Goal: Task Accomplishment & Management: Manage account settings

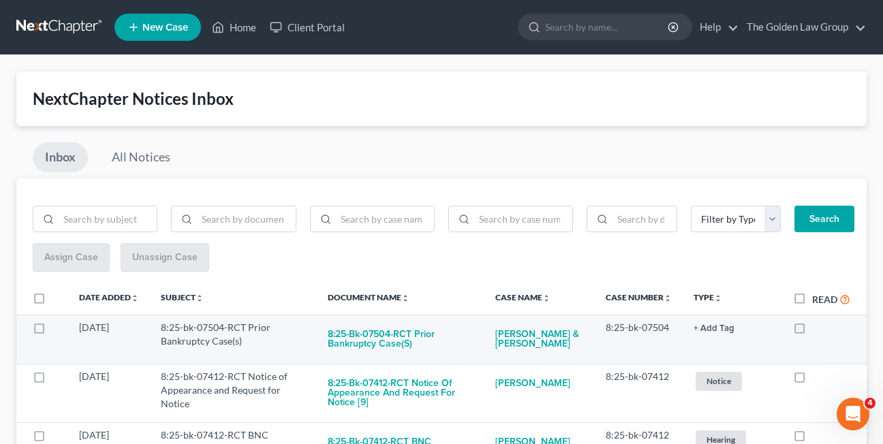
click at [812, 331] on label at bounding box center [812, 331] width 0 height 0
click at [818, 330] on input "checkbox" at bounding box center [822, 325] width 9 height 9
checkbox input "true"
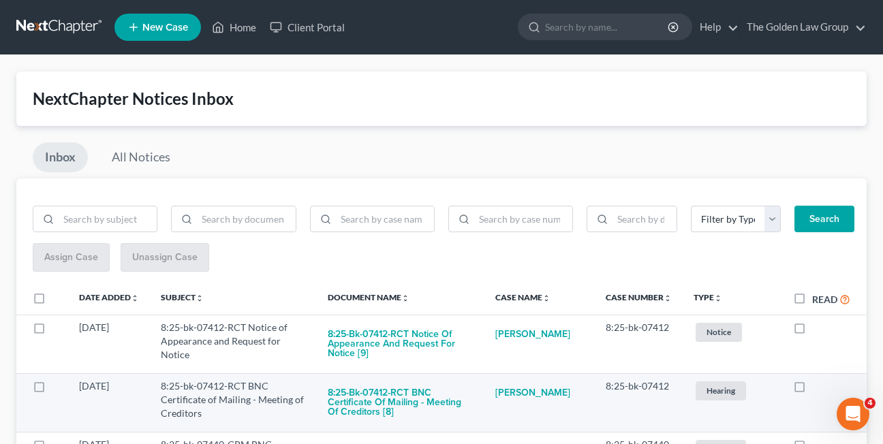
click at [812, 390] on label at bounding box center [812, 390] width 0 height 0
click at [818, 388] on input "checkbox" at bounding box center [822, 384] width 9 height 9
checkbox input "true"
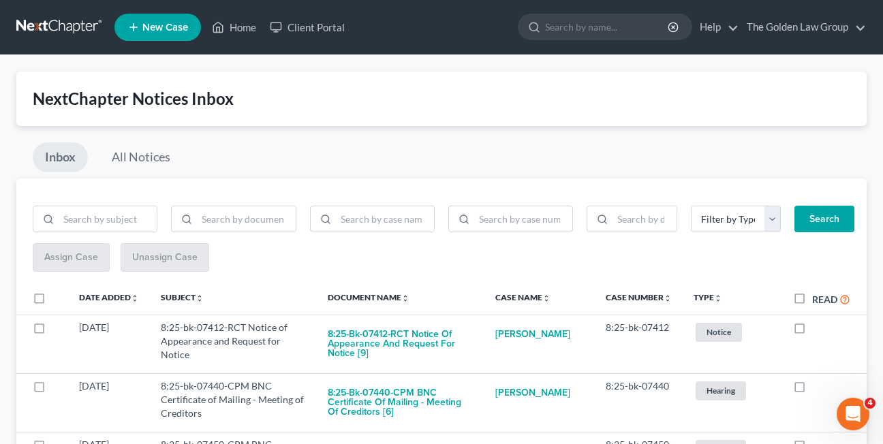
click at [812, 390] on label at bounding box center [812, 390] width 0 height 0
click at [818, 388] on input "checkbox" at bounding box center [822, 384] width 9 height 9
checkbox input "true"
click at [812, 390] on label at bounding box center [812, 390] width 0 height 0
click at [818, 388] on input "checkbox" at bounding box center [822, 384] width 9 height 9
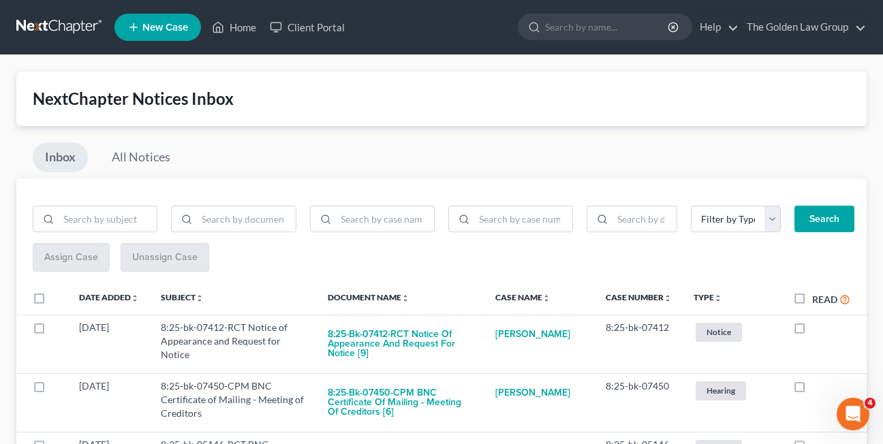
checkbox input "true"
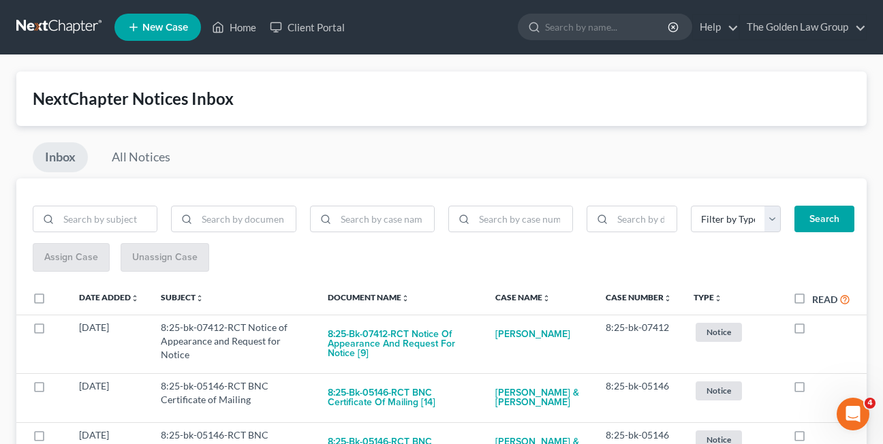
click at [812, 390] on label at bounding box center [812, 390] width 0 height 0
click at [818, 388] on input "checkbox" at bounding box center [822, 384] width 9 height 9
checkbox input "true"
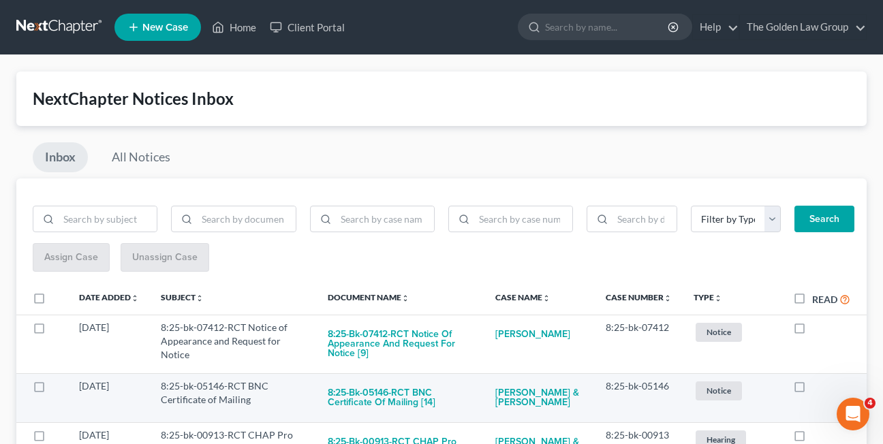
click at [812, 390] on label at bounding box center [812, 390] width 0 height 0
click at [818, 386] on input "checkbox" at bounding box center [822, 384] width 9 height 9
checkbox input "true"
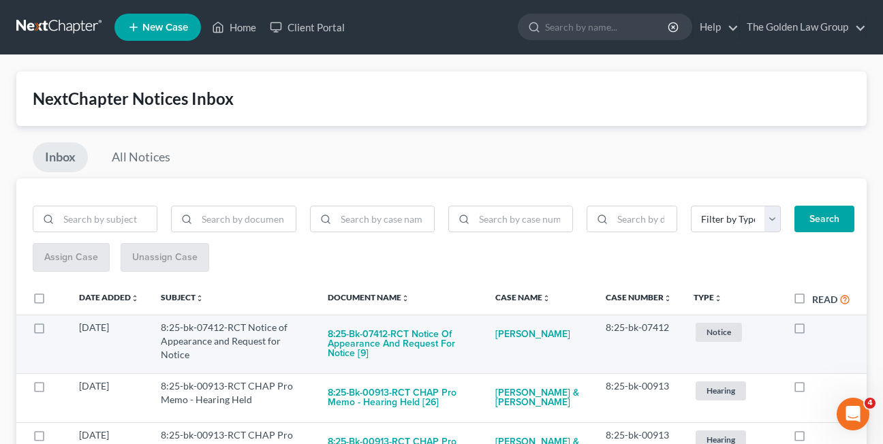
click at [812, 331] on label at bounding box center [812, 331] width 0 height 0
click at [818, 327] on input "checkbox" at bounding box center [822, 325] width 9 height 9
checkbox input "true"
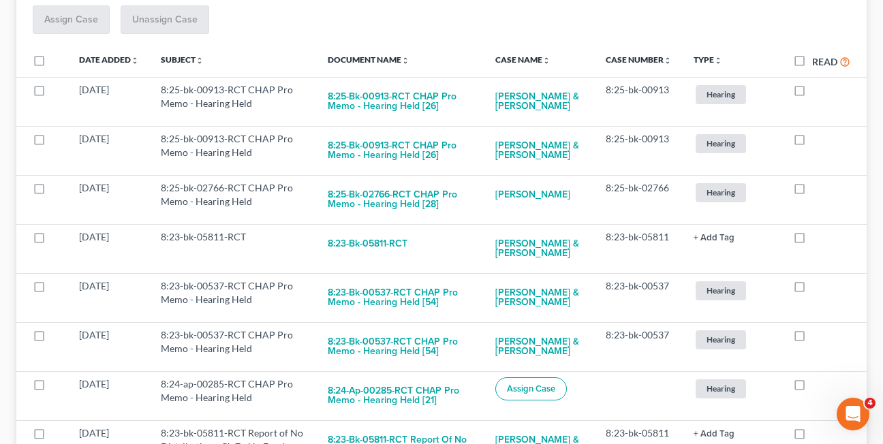
scroll to position [247, 0]
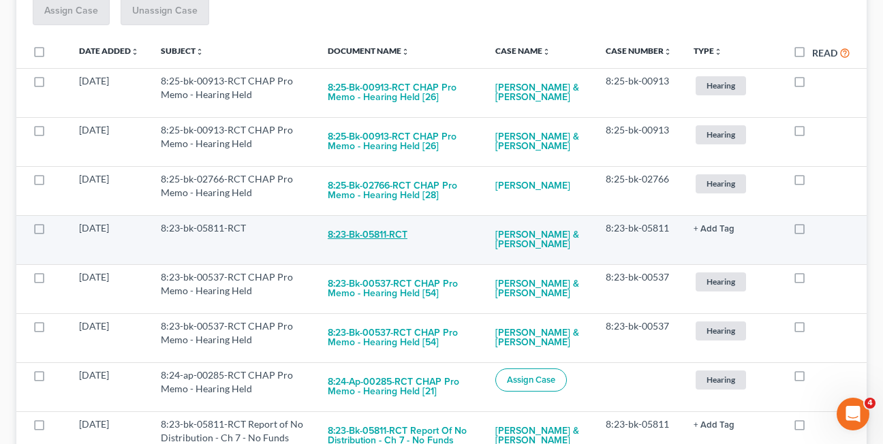
click at [364, 237] on button "8:23-bk-05811-RCT" at bounding box center [368, 234] width 80 height 27
checkbox input "true"
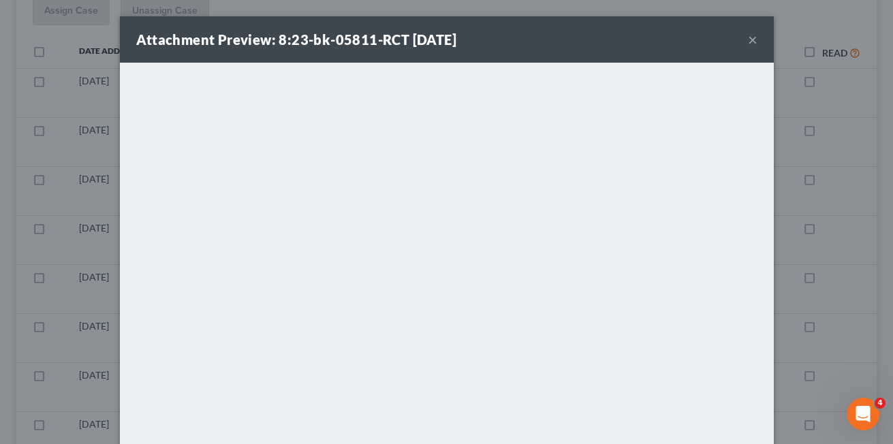
click at [749, 40] on button "×" at bounding box center [753, 39] width 10 height 16
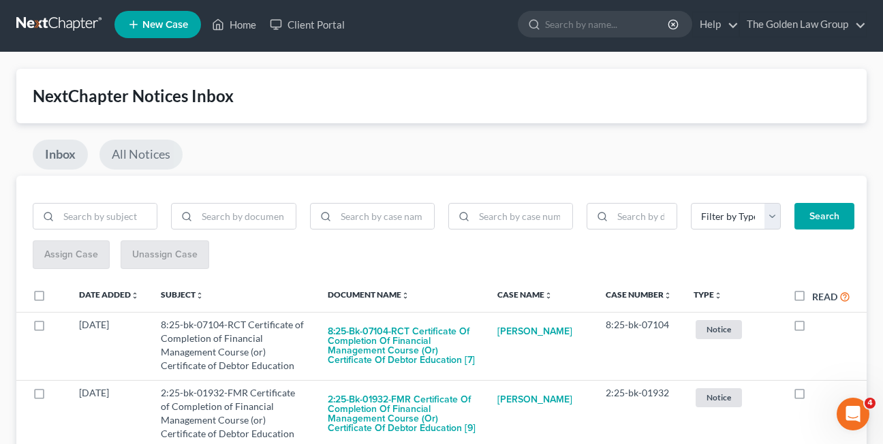
click at [140, 149] on link "All Notices" at bounding box center [140, 155] width 83 height 30
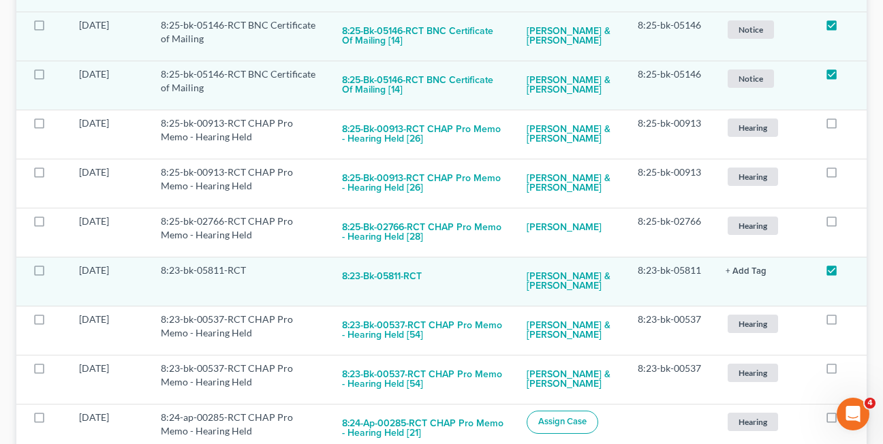
scroll to position [834, 0]
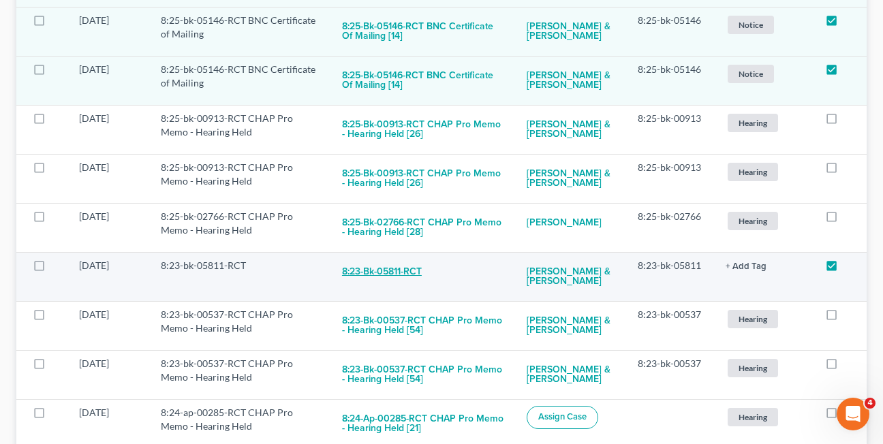
click at [350, 266] on button "8:23-bk-05811-RCT" at bounding box center [382, 272] width 80 height 27
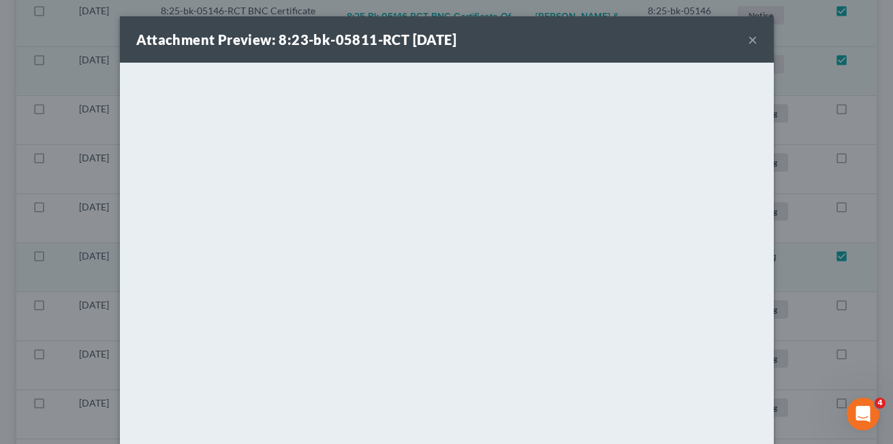
click at [748, 40] on button "×" at bounding box center [753, 39] width 10 height 16
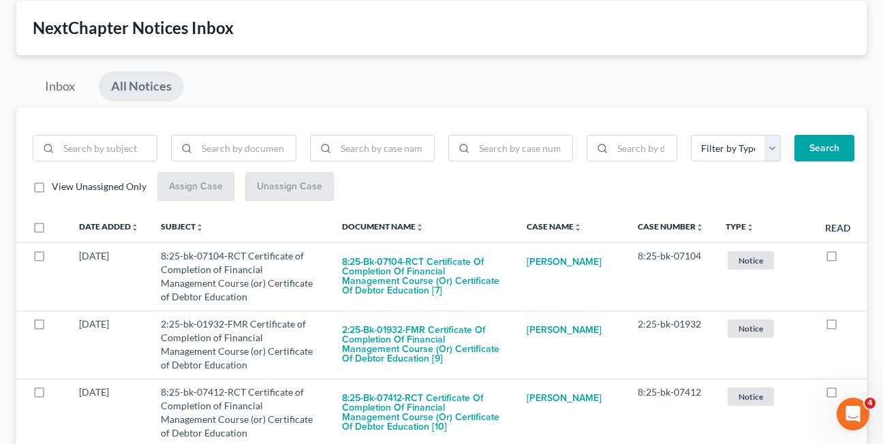
scroll to position [0, 0]
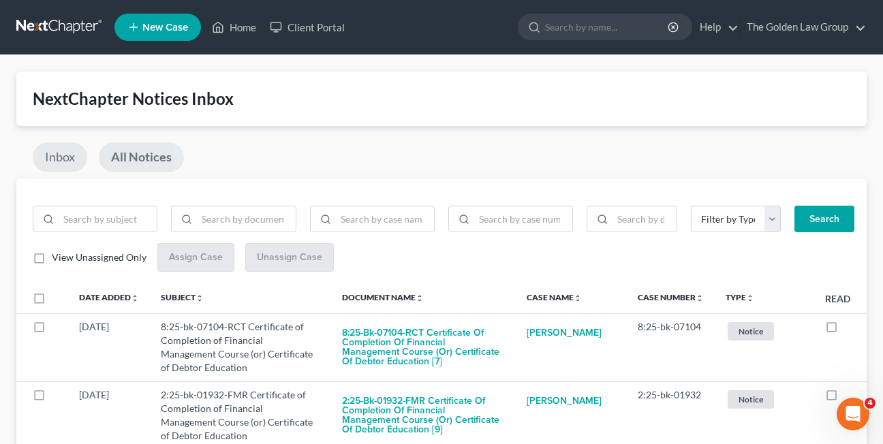
click at [44, 158] on link "Inbox" at bounding box center [60, 157] width 55 height 30
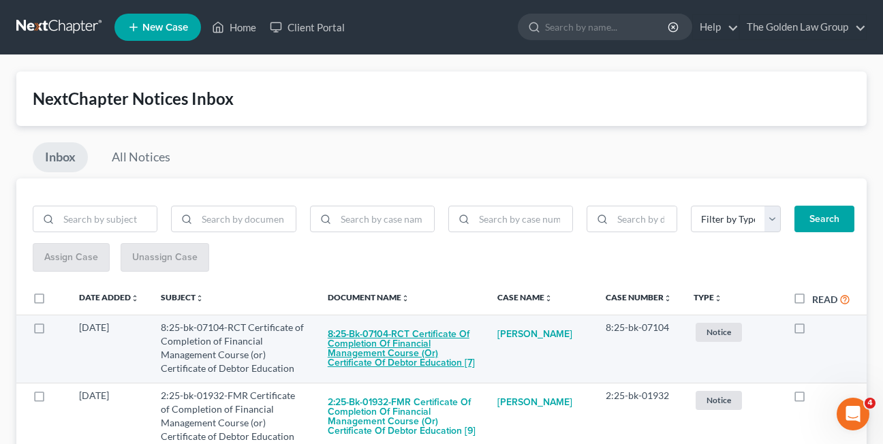
click at [388, 345] on button "8:25-bk-07104-RCT Certificate of Completion of Financial Management Course (or)…" at bounding box center [402, 349] width 148 height 56
checkbox input "true"
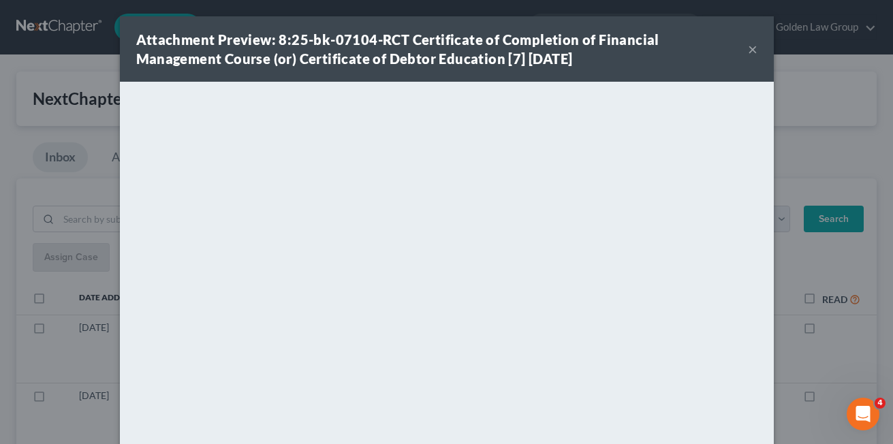
click at [748, 52] on button "×" at bounding box center [753, 49] width 10 height 16
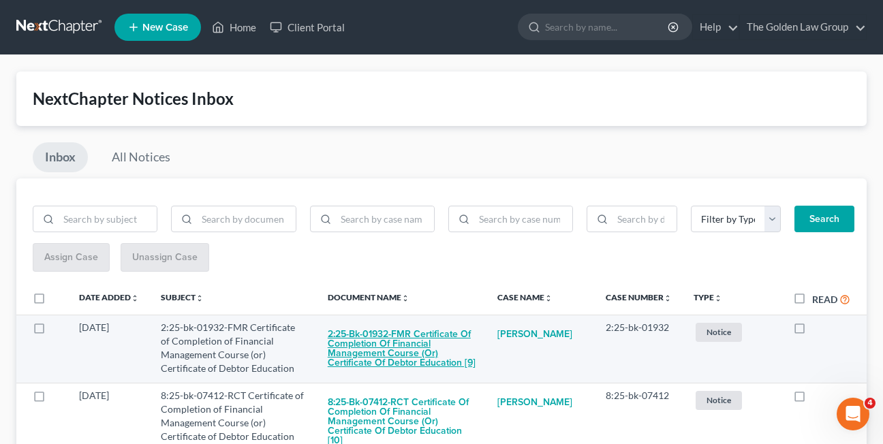
click at [385, 347] on button "2:25-bk-01932-FMR Certificate of Completion of Financial Management Course (or)…" at bounding box center [402, 349] width 148 height 56
checkbox input "true"
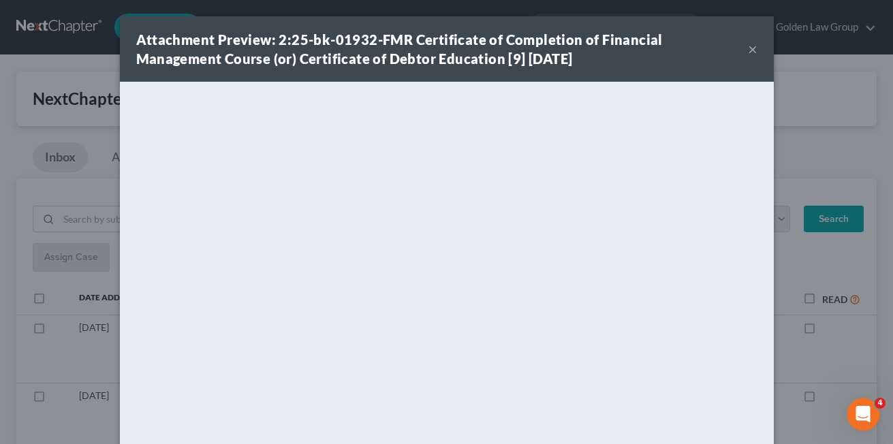
click at [749, 50] on button "×" at bounding box center [753, 49] width 10 height 16
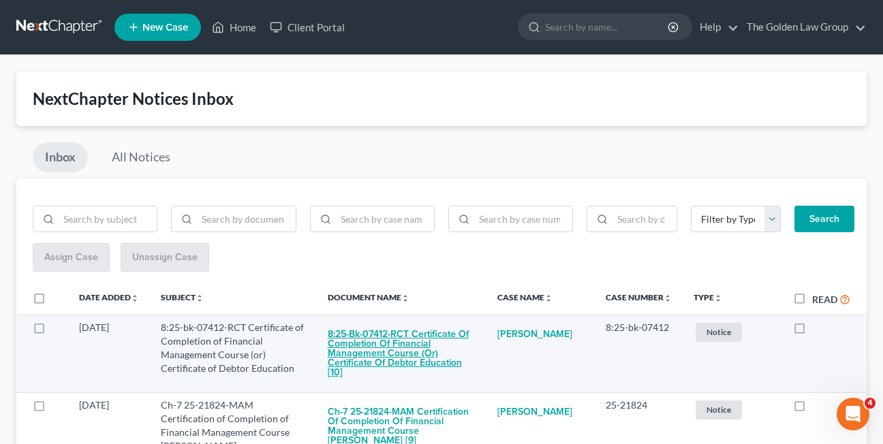
click at [386, 348] on button "8:25-bk-07412-RCT Certificate of Completion of Financial Management Course (or)…" at bounding box center [402, 353] width 149 height 65
checkbox input "true"
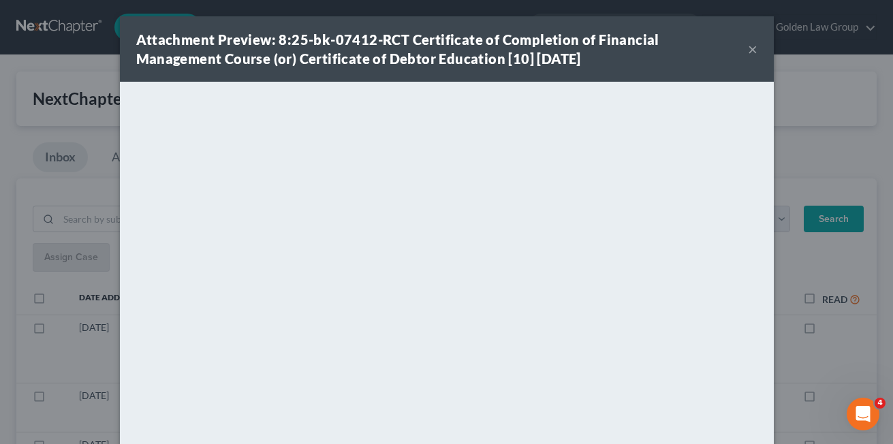
click at [749, 50] on button "×" at bounding box center [753, 49] width 10 height 16
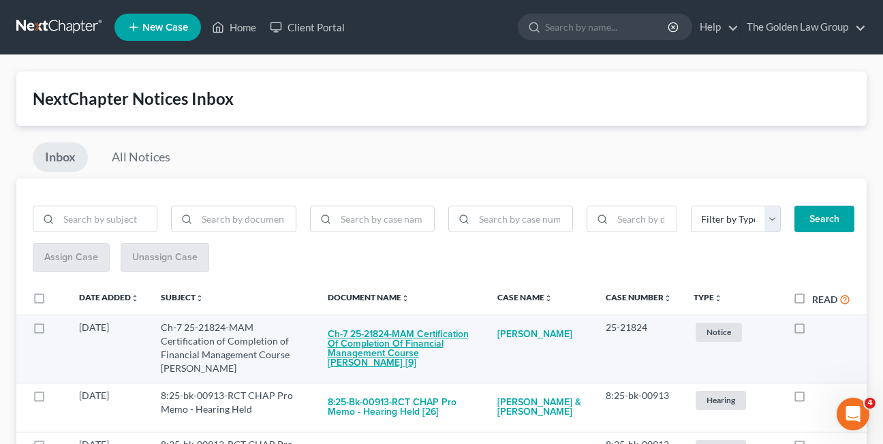
click at [358, 351] on button "Ch-7 25-21824-MAM Certification of Completion of Financial Management Course Sy…" at bounding box center [402, 349] width 149 height 56
checkbox input "true"
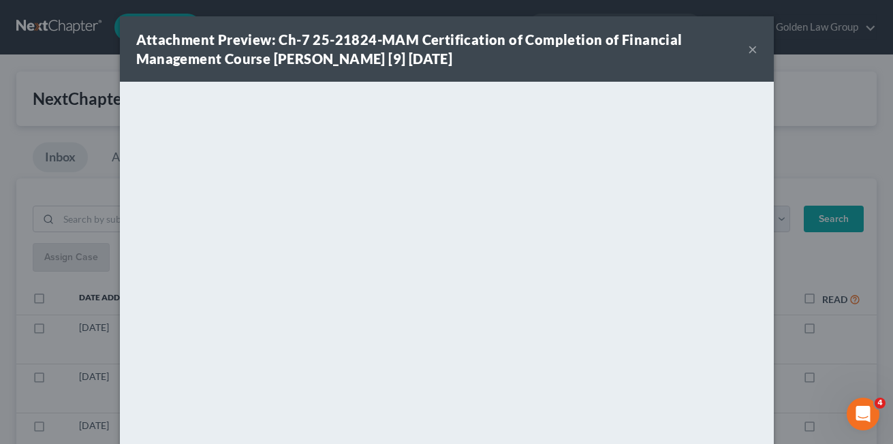
click at [748, 50] on button "×" at bounding box center [753, 49] width 10 height 16
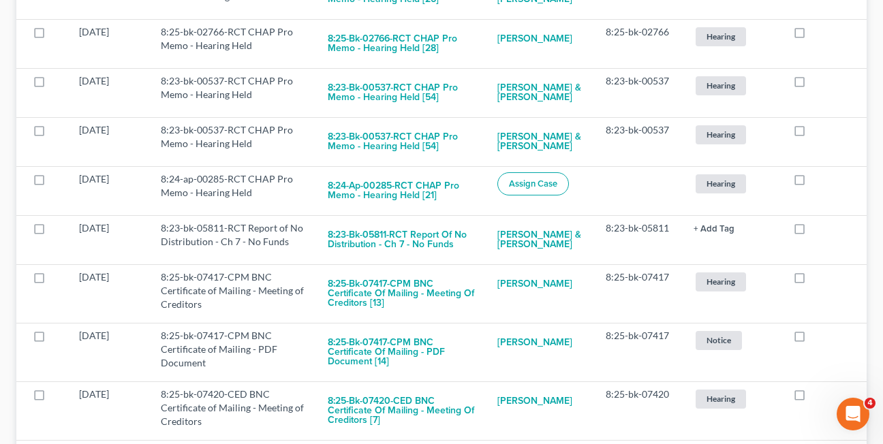
scroll to position [403, 0]
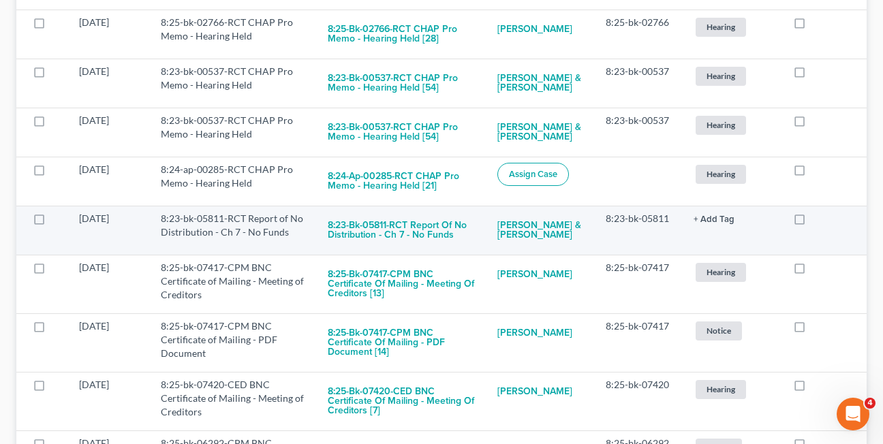
click at [812, 222] on label at bounding box center [812, 222] width 0 height 0
click at [818, 220] on input "checkbox" at bounding box center [822, 216] width 9 height 9
checkbox input "true"
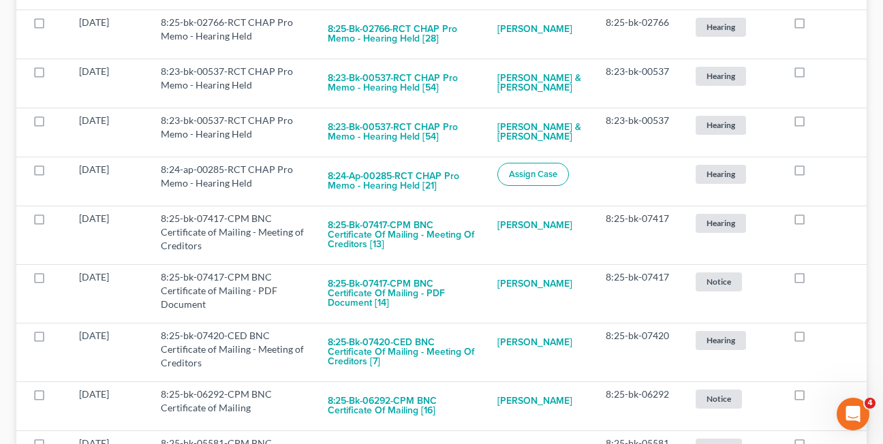
click at [812, 222] on label at bounding box center [812, 222] width 0 height 0
click at [818, 220] on input "checkbox" at bounding box center [822, 216] width 9 height 9
checkbox input "true"
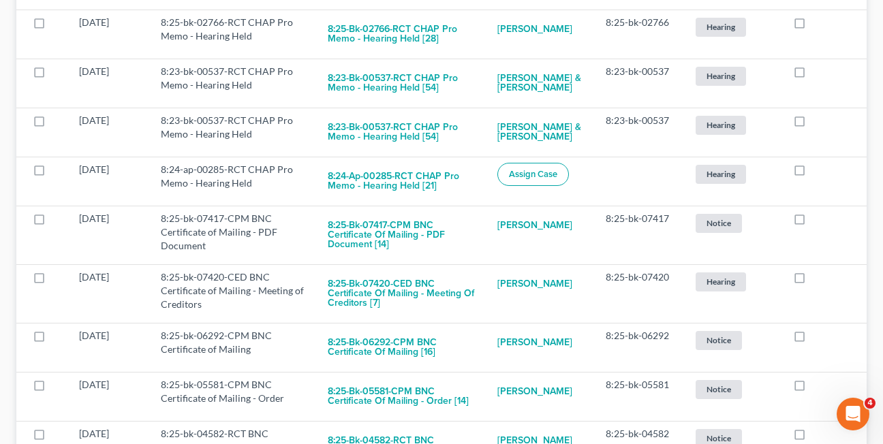
click at [812, 222] on label at bounding box center [812, 222] width 0 height 0
click at [818, 220] on input "checkbox" at bounding box center [822, 216] width 9 height 9
checkbox input "true"
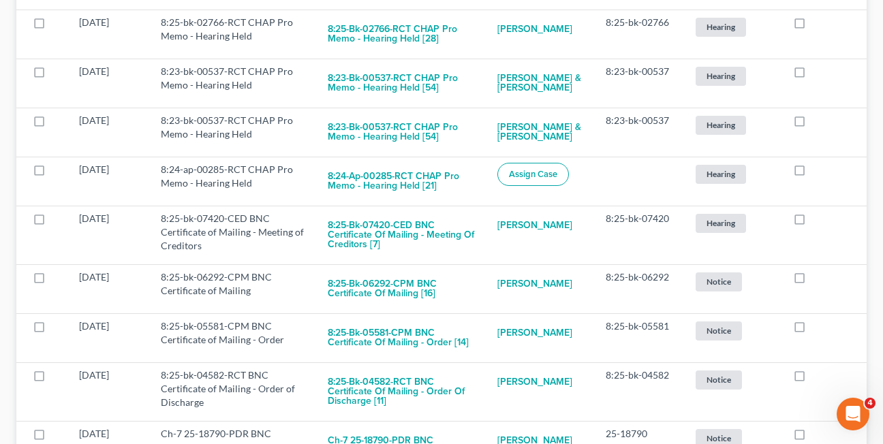
click at [812, 222] on label at bounding box center [812, 222] width 0 height 0
click at [818, 220] on input "checkbox" at bounding box center [822, 216] width 9 height 9
checkbox input "true"
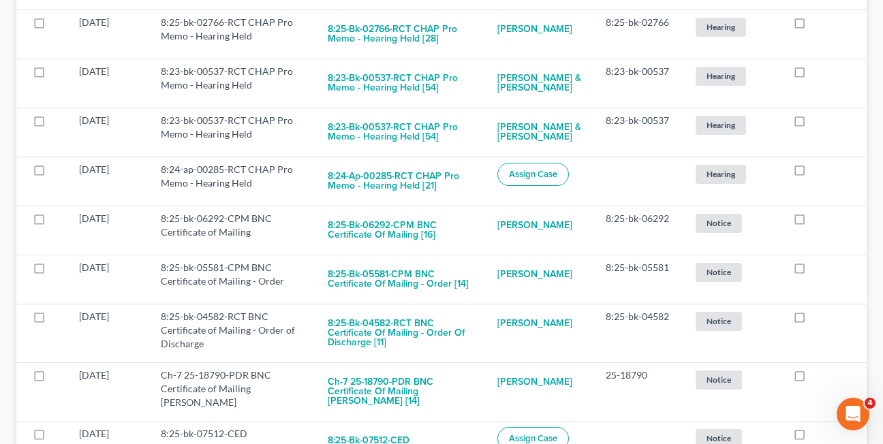
click at [812, 222] on label at bounding box center [812, 222] width 0 height 0
click at [818, 220] on input "checkbox" at bounding box center [822, 216] width 9 height 9
checkbox input "true"
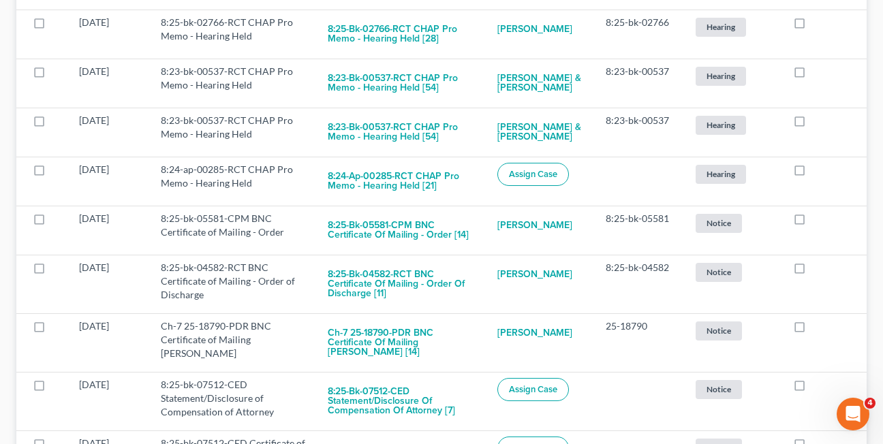
click at [812, 222] on label at bounding box center [812, 222] width 0 height 0
click at [818, 220] on input "checkbox" at bounding box center [822, 216] width 9 height 9
checkbox input "true"
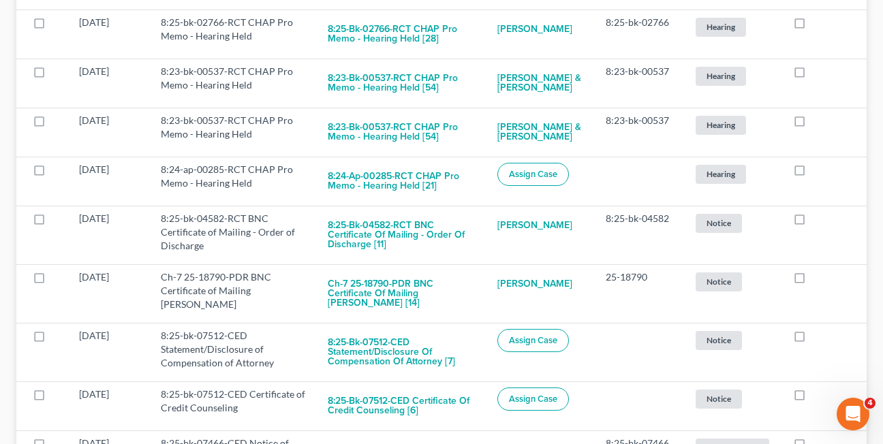
click at [812, 222] on label at bounding box center [812, 222] width 0 height 0
click at [818, 220] on input "checkbox" at bounding box center [822, 216] width 9 height 9
checkbox input "true"
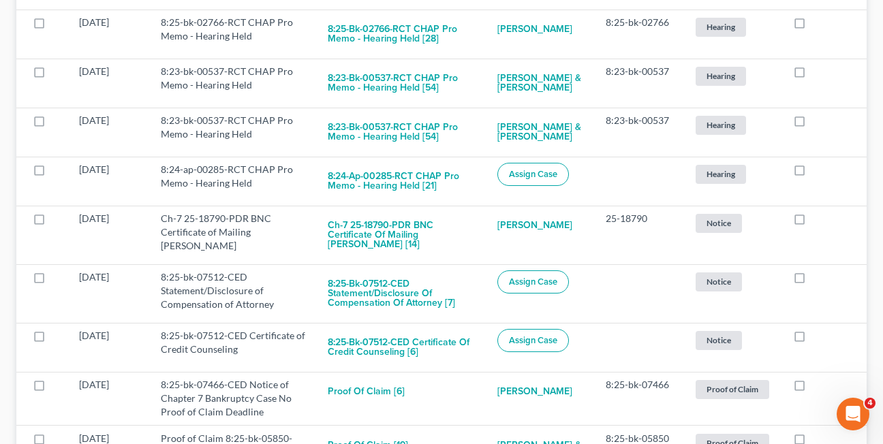
click at [812, 222] on label at bounding box center [812, 222] width 0 height 0
click at [818, 220] on input "checkbox" at bounding box center [822, 216] width 9 height 9
checkbox input "true"
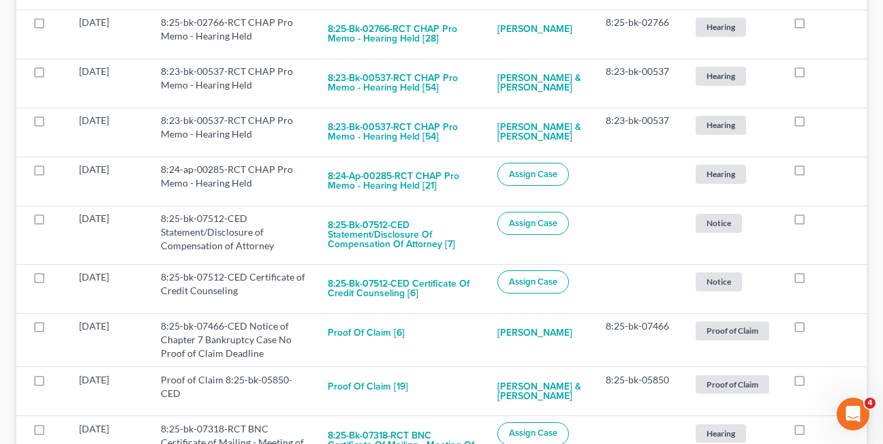
click at [812, 222] on label at bounding box center [812, 222] width 0 height 0
click at [818, 220] on input "checkbox" at bounding box center [822, 216] width 9 height 9
checkbox input "true"
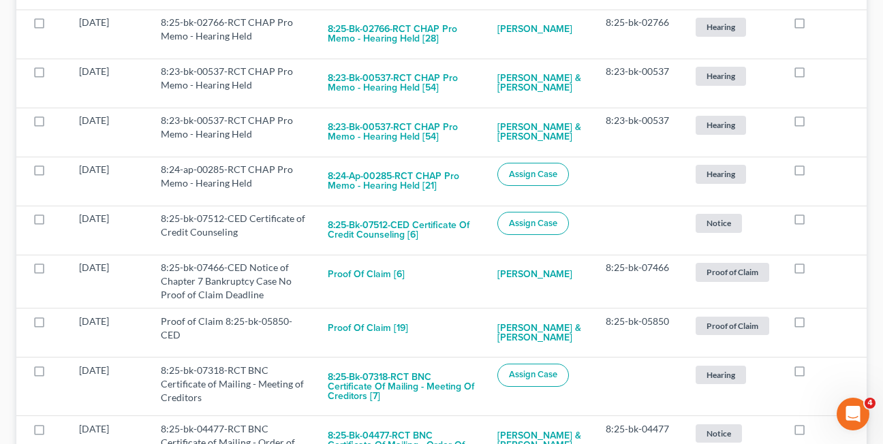
click at [812, 222] on label at bounding box center [812, 222] width 0 height 0
click at [818, 220] on input "checkbox" at bounding box center [822, 216] width 9 height 9
checkbox input "true"
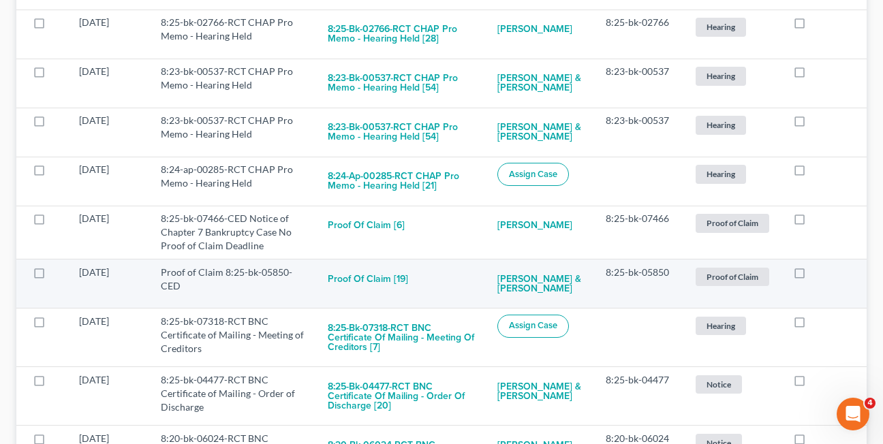
click at [812, 276] on label at bounding box center [812, 276] width 0 height 0
click at [818, 275] on input "checkbox" at bounding box center [822, 270] width 9 height 9
checkbox input "true"
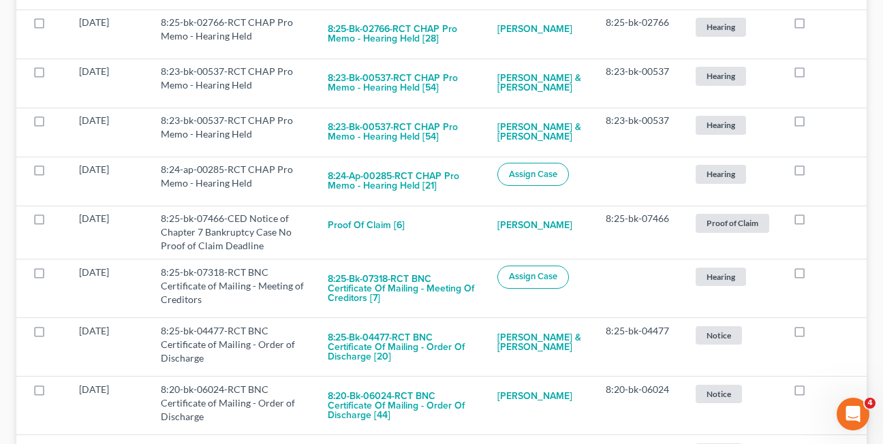
click at [812, 276] on label at bounding box center [812, 276] width 0 height 0
click at [818, 275] on input "checkbox" at bounding box center [822, 270] width 9 height 9
checkbox input "true"
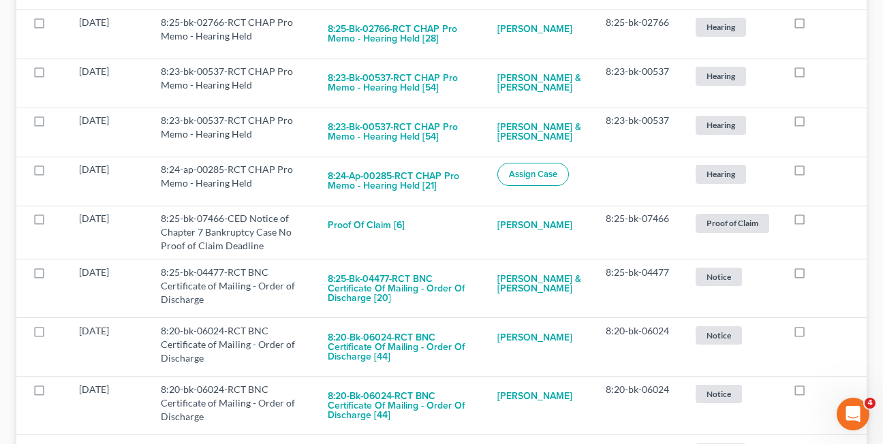
click at [812, 276] on label at bounding box center [812, 276] width 0 height 0
click at [818, 275] on input "checkbox" at bounding box center [822, 270] width 9 height 9
checkbox input "true"
click at [812, 276] on label at bounding box center [812, 276] width 0 height 0
click at [818, 275] on input "checkbox" at bounding box center [822, 270] width 9 height 9
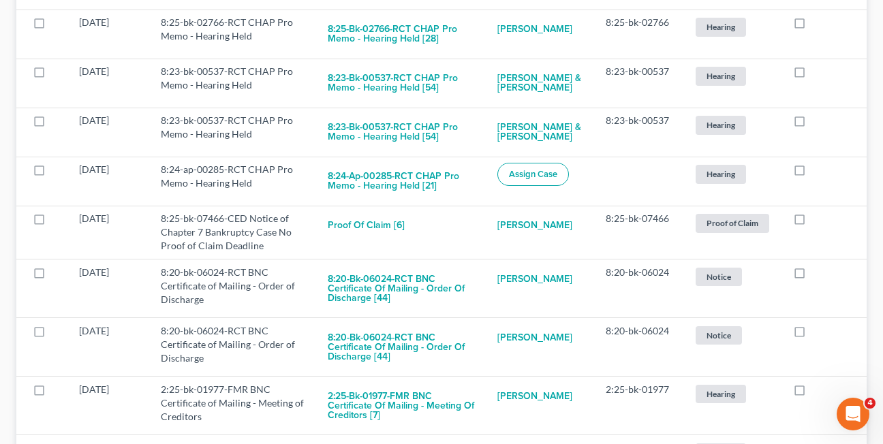
checkbox input "true"
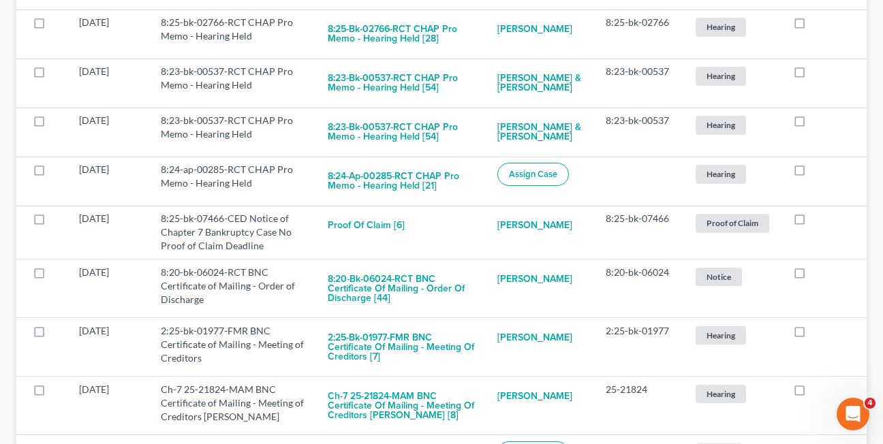
click at [812, 276] on label at bounding box center [812, 276] width 0 height 0
click at [818, 275] on input "checkbox" at bounding box center [822, 270] width 9 height 9
checkbox input "true"
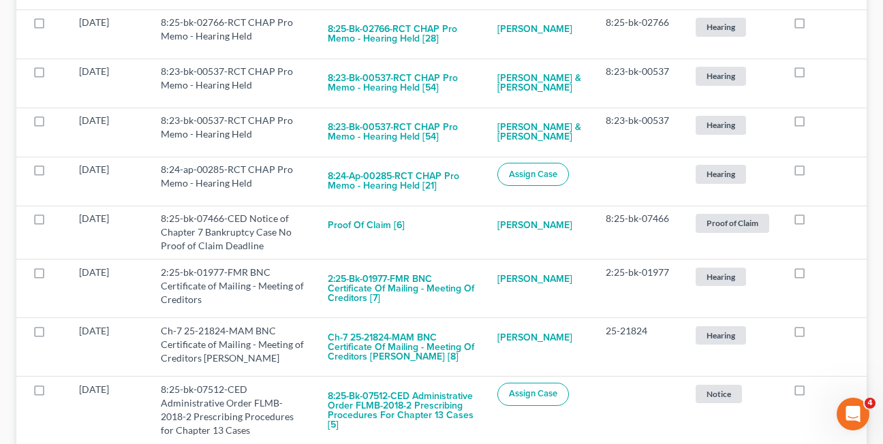
click at [812, 276] on label at bounding box center [812, 276] width 0 height 0
click at [818, 275] on input "checkbox" at bounding box center [822, 270] width 9 height 9
checkbox input "true"
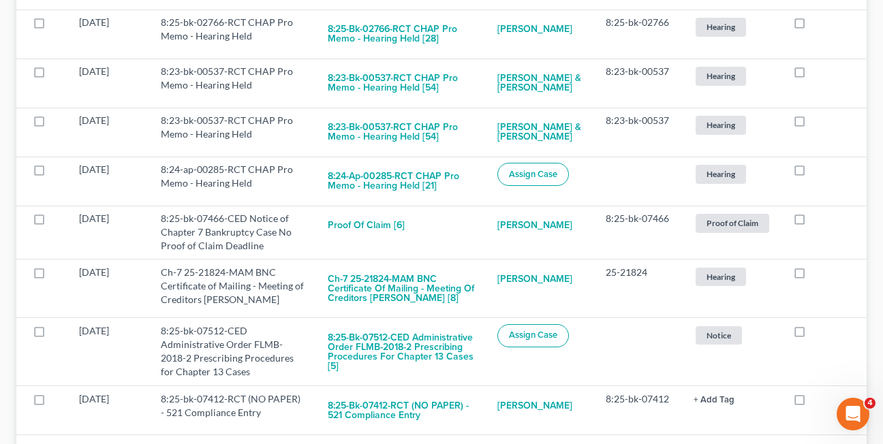
click at [812, 276] on label at bounding box center [812, 276] width 0 height 0
click at [818, 275] on input "checkbox" at bounding box center [822, 270] width 9 height 9
checkbox input "true"
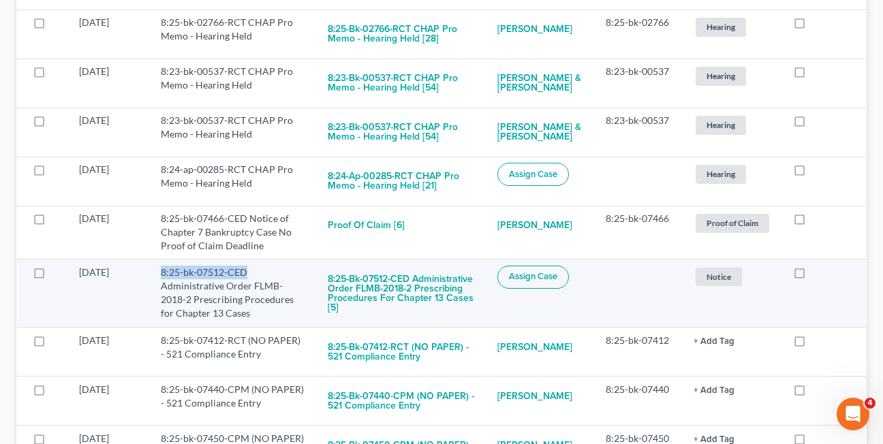
drag, startPoint x: 163, startPoint y: 275, endPoint x: 254, endPoint y: 271, distance: 90.7
click at [254, 271] on td "8:25-bk-07512-CED Administrative Order FLMB-2018-2 Prescribing Procedures for C…" at bounding box center [233, 294] width 167 height 68
copy td "8:25-bk-07512-CED"
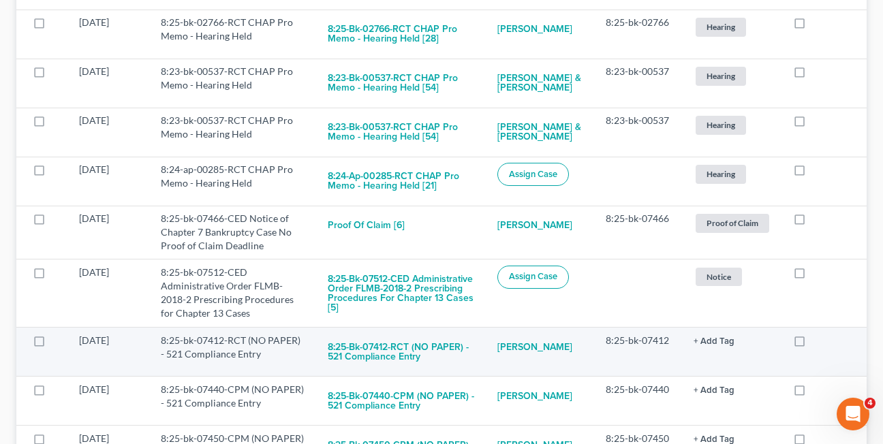
click at [812, 344] on label at bounding box center [812, 344] width 0 height 0
click at [818, 341] on input "checkbox" at bounding box center [822, 338] width 9 height 9
checkbox input "true"
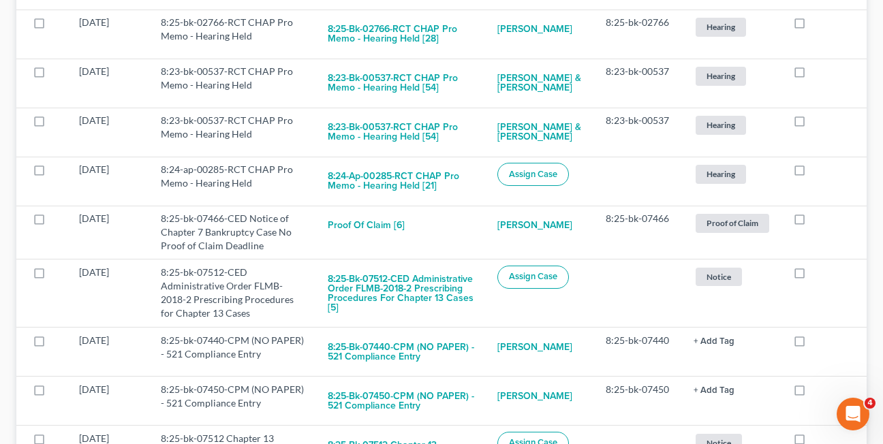
click at [812, 344] on label at bounding box center [812, 344] width 0 height 0
click at [818, 341] on input "checkbox" at bounding box center [822, 338] width 9 height 9
checkbox input "true"
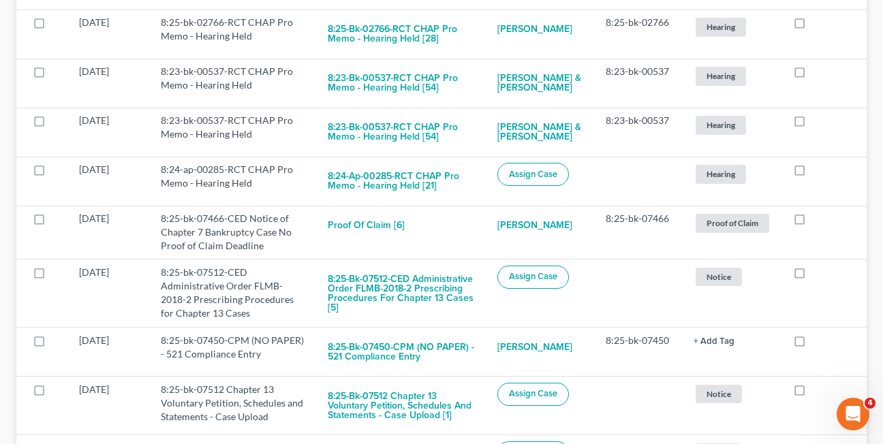
click at [812, 344] on label at bounding box center [812, 344] width 0 height 0
click at [818, 341] on input "checkbox" at bounding box center [822, 338] width 9 height 9
checkbox input "true"
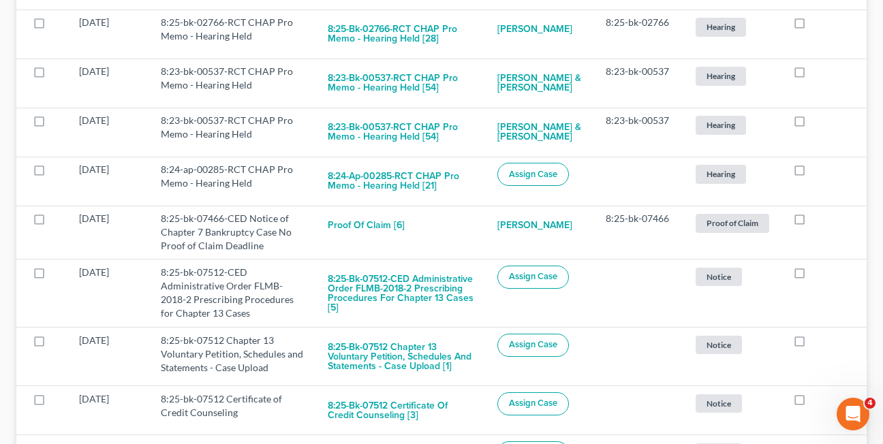
click at [812, 344] on label at bounding box center [812, 344] width 0 height 0
click at [818, 341] on input "checkbox" at bounding box center [822, 338] width 9 height 9
checkbox input "true"
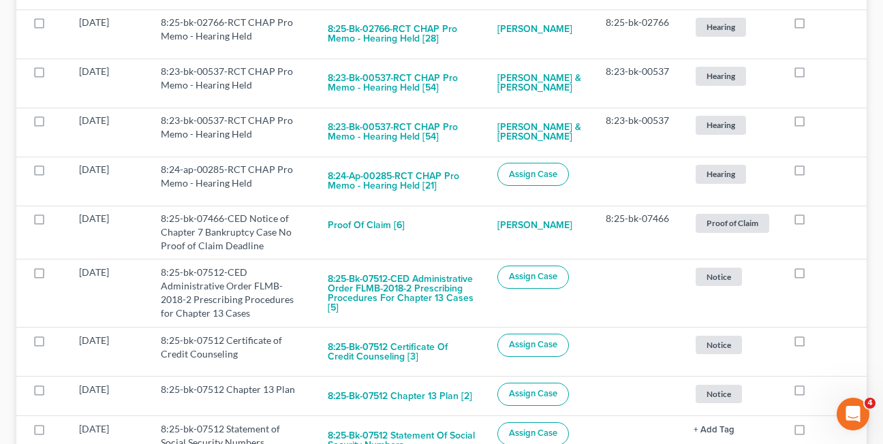
click at [812, 344] on label at bounding box center [812, 344] width 0 height 0
click at [818, 341] on input "checkbox" at bounding box center [822, 338] width 9 height 9
checkbox input "true"
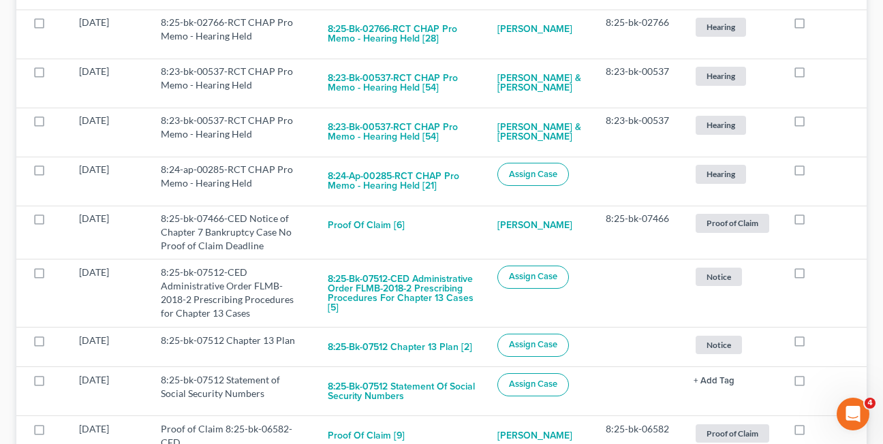
click at [812, 344] on label at bounding box center [812, 344] width 0 height 0
click at [818, 341] on input "checkbox" at bounding box center [822, 338] width 9 height 9
checkbox input "true"
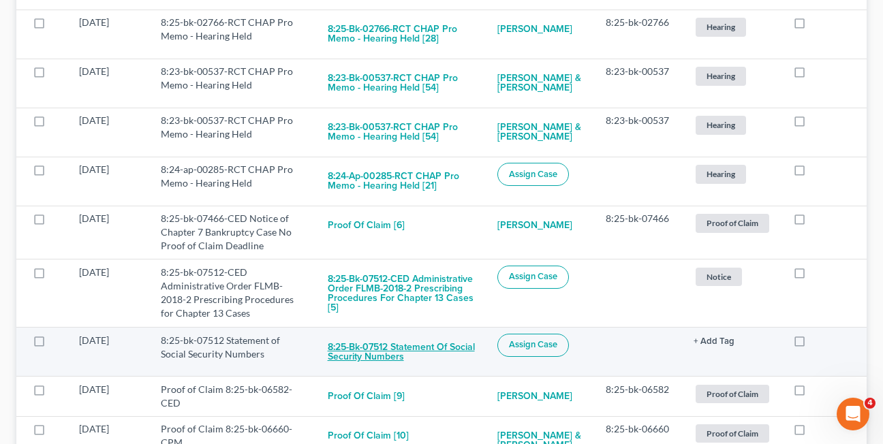
click at [382, 356] on button "8:25-bk-07512 Statement of Social Security Numbers" at bounding box center [402, 352] width 149 height 37
checkbox input "true"
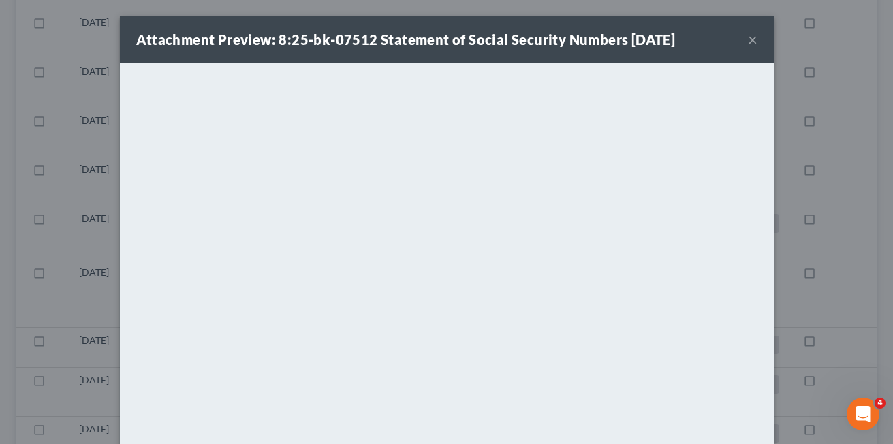
click at [748, 40] on button "×" at bounding box center [753, 39] width 10 height 16
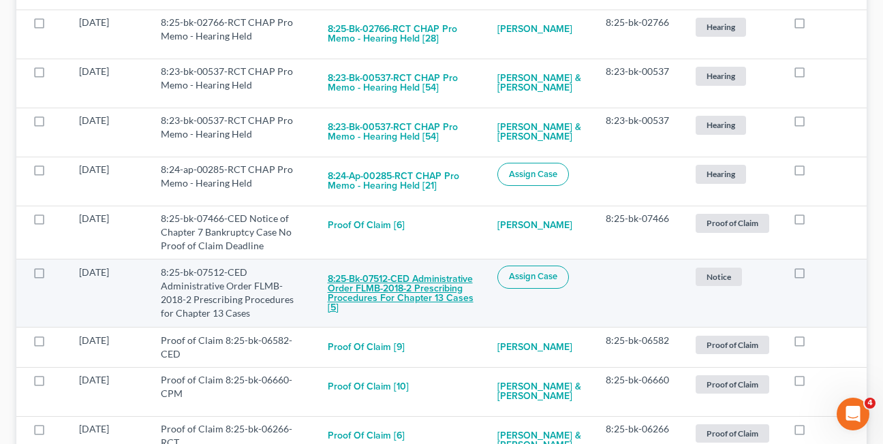
click at [405, 292] on button "8:25-bk-07512-CED Administrative Order FLMB-2018-2 Prescribing Procedures for C…" at bounding box center [402, 294] width 149 height 56
checkbox input "true"
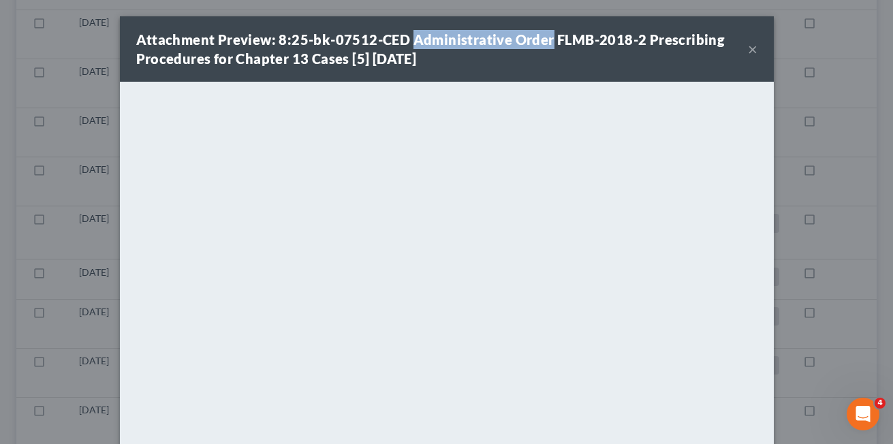
drag, startPoint x: 408, startPoint y: 42, endPoint x: 541, endPoint y: 44, distance: 132.9
click at [541, 44] on strong "Attachment Preview: 8:25-bk-07512-CED Administrative Order FLMB-2018-2 Prescrib…" at bounding box center [430, 48] width 589 height 35
copy strong "Administrative Order"
click at [502, 60] on div "Attachment Preview: 8:25-bk-07512-CED Administrative Order FLMB-2018-2 Prescrib…" at bounding box center [442, 49] width 612 height 38
click at [748, 52] on button "×" at bounding box center [753, 49] width 10 height 16
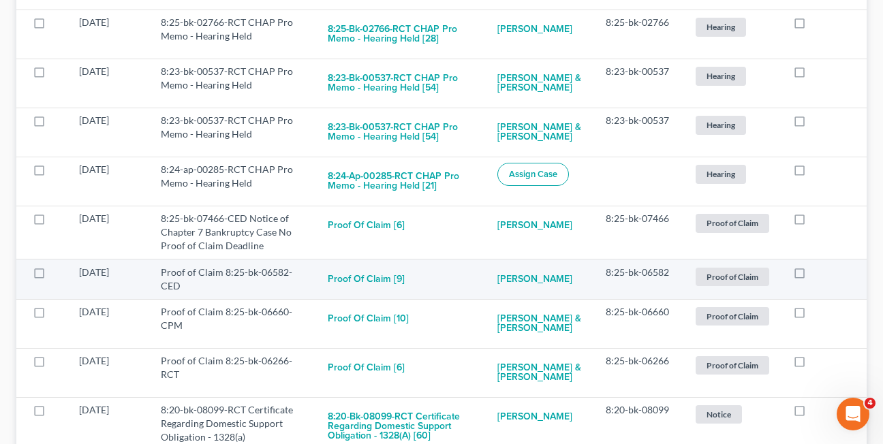
click at [812, 276] on label at bounding box center [812, 276] width 0 height 0
click at [818, 275] on input "checkbox" at bounding box center [822, 270] width 9 height 9
checkbox input "true"
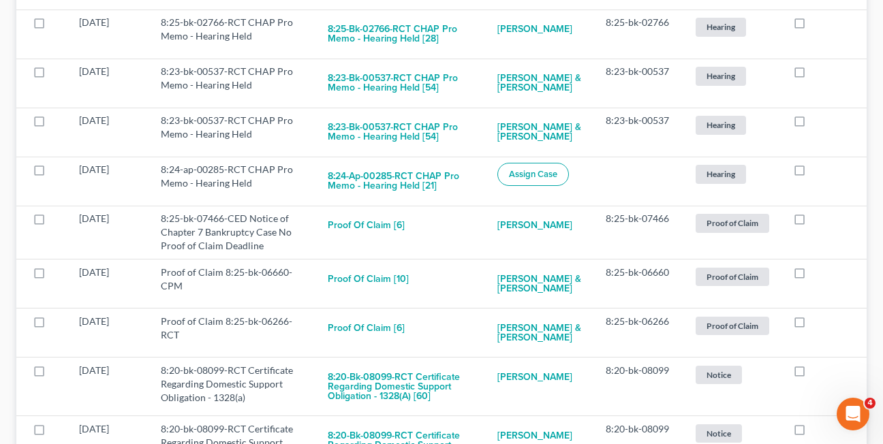
click at [812, 276] on label at bounding box center [812, 276] width 0 height 0
click at [818, 275] on input "checkbox" at bounding box center [822, 270] width 9 height 9
checkbox input "true"
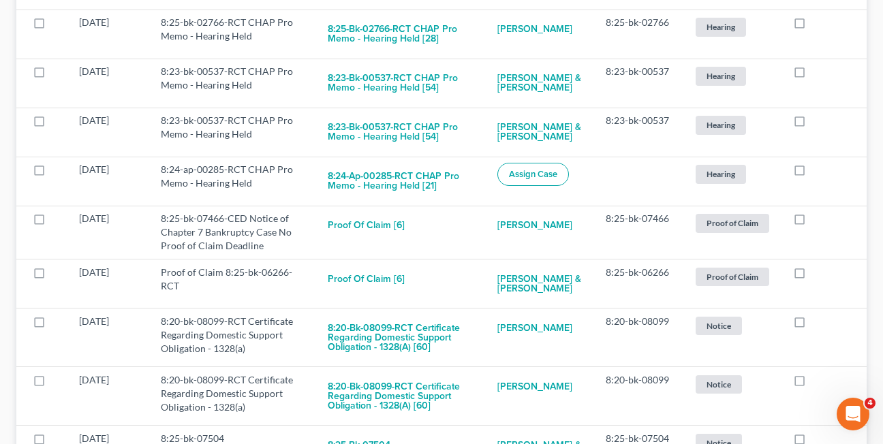
click at [812, 276] on label at bounding box center [812, 276] width 0 height 0
click at [818, 275] on input "checkbox" at bounding box center [822, 270] width 9 height 9
checkbox input "true"
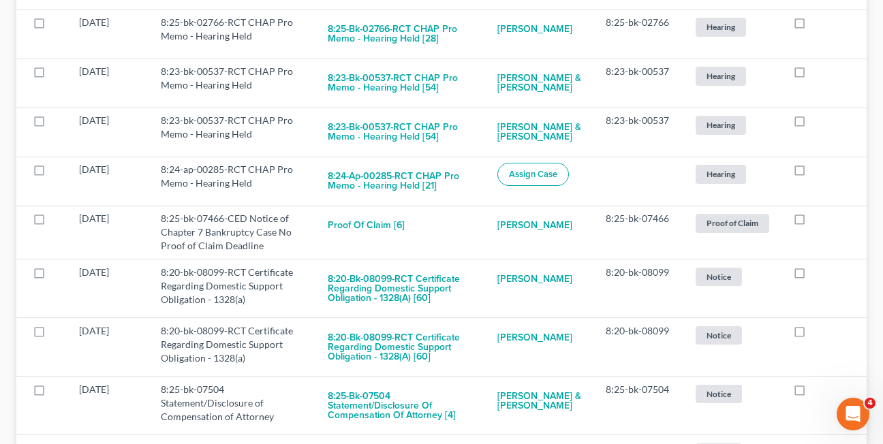
click at [812, 276] on label at bounding box center [812, 276] width 0 height 0
click at [818, 275] on input "checkbox" at bounding box center [822, 270] width 9 height 9
checkbox input "true"
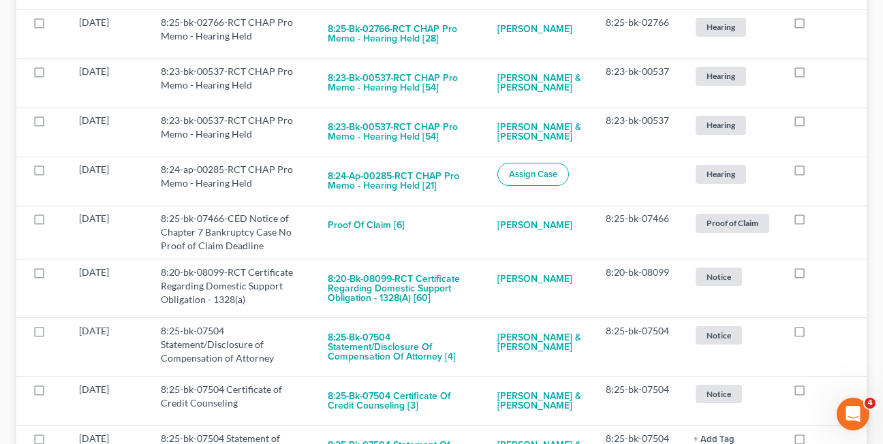
click at [812, 276] on label at bounding box center [812, 276] width 0 height 0
click at [818, 275] on input "checkbox" at bounding box center [822, 270] width 9 height 9
checkbox input "true"
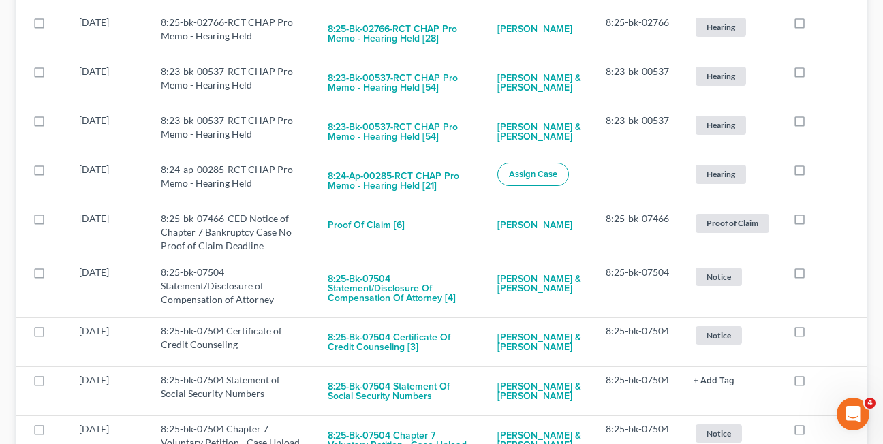
click at [812, 276] on label at bounding box center [812, 276] width 0 height 0
click at [818, 275] on input "checkbox" at bounding box center [822, 270] width 9 height 9
checkbox input "true"
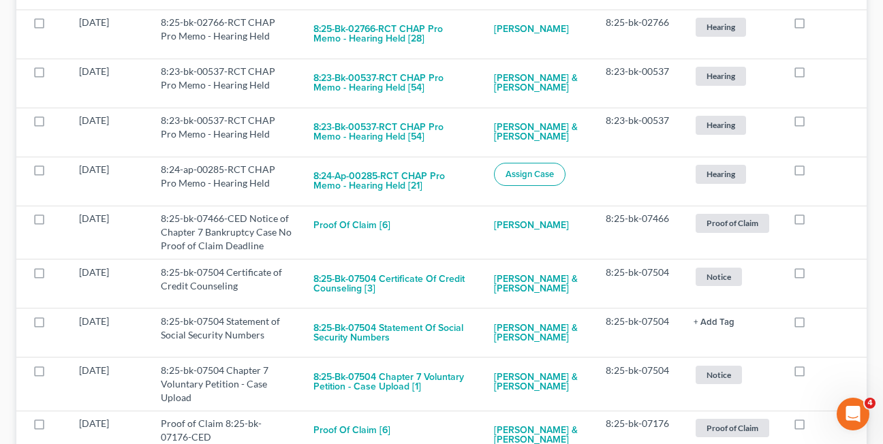
click at [812, 276] on label at bounding box center [812, 276] width 0 height 0
click at [818, 275] on input "checkbox" at bounding box center [822, 270] width 9 height 9
checkbox input "true"
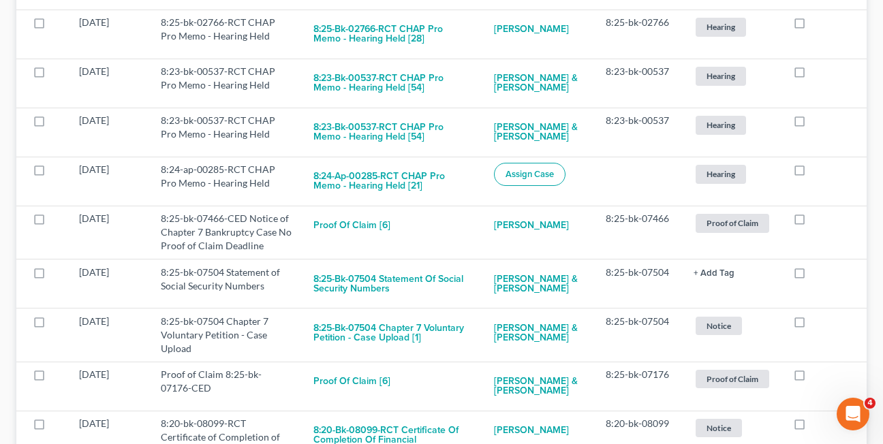
click at [812, 276] on label at bounding box center [812, 276] width 0 height 0
click at [818, 275] on input "checkbox" at bounding box center [822, 270] width 9 height 9
checkbox input "true"
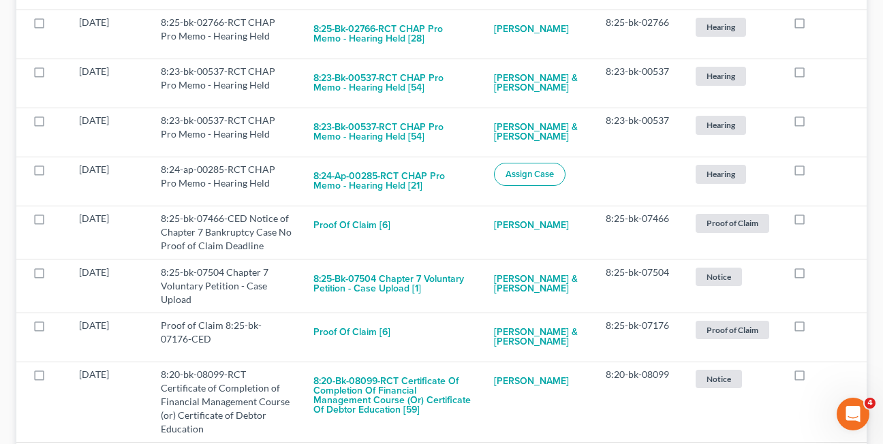
click at [812, 276] on label at bounding box center [812, 276] width 0 height 0
click at [818, 275] on input "checkbox" at bounding box center [822, 270] width 9 height 9
checkbox input "true"
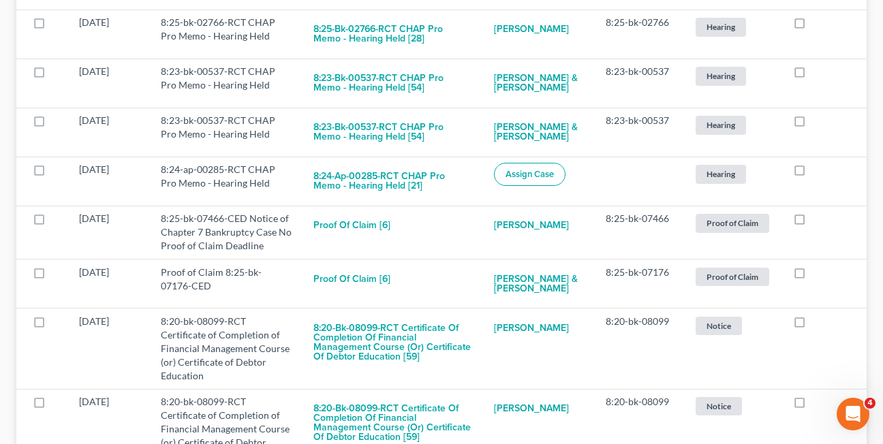
click at [812, 276] on label at bounding box center [812, 276] width 0 height 0
click at [818, 275] on input "checkbox" at bounding box center [822, 270] width 9 height 9
checkbox input "true"
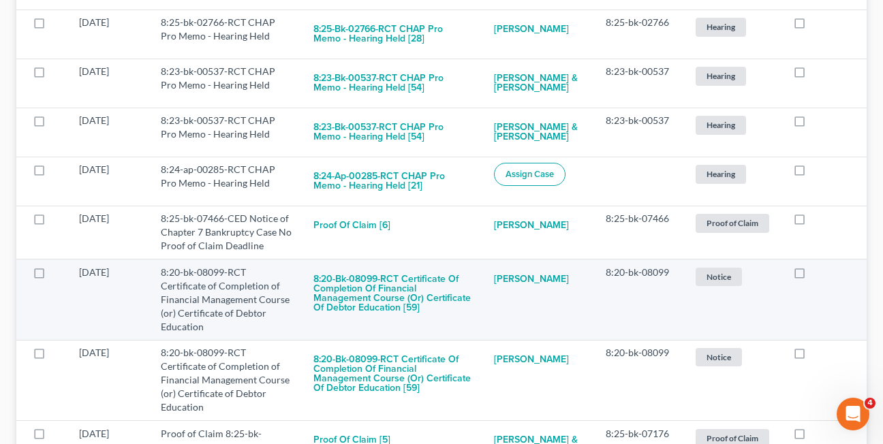
click at [812, 276] on label at bounding box center [812, 276] width 0 height 0
click at [818, 273] on input "checkbox" at bounding box center [822, 270] width 9 height 9
checkbox input "true"
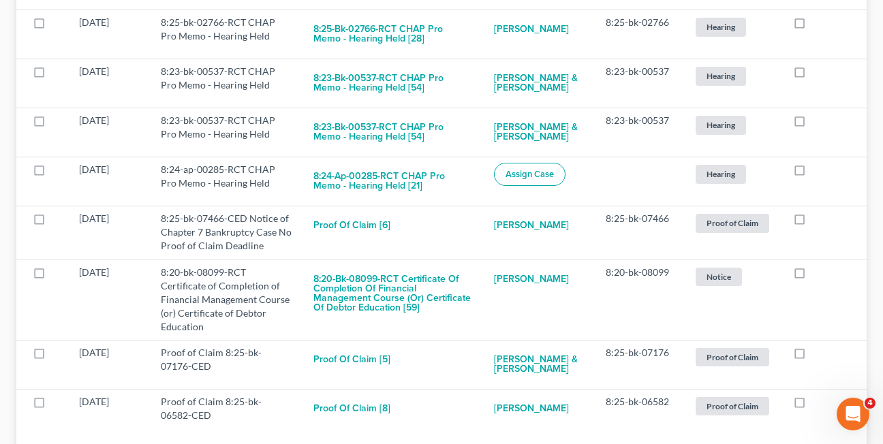
click at [812, 276] on label at bounding box center [812, 276] width 0 height 0
click at [818, 273] on input "checkbox" at bounding box center [822, 270] width 9 height 9
checkbox input "true"
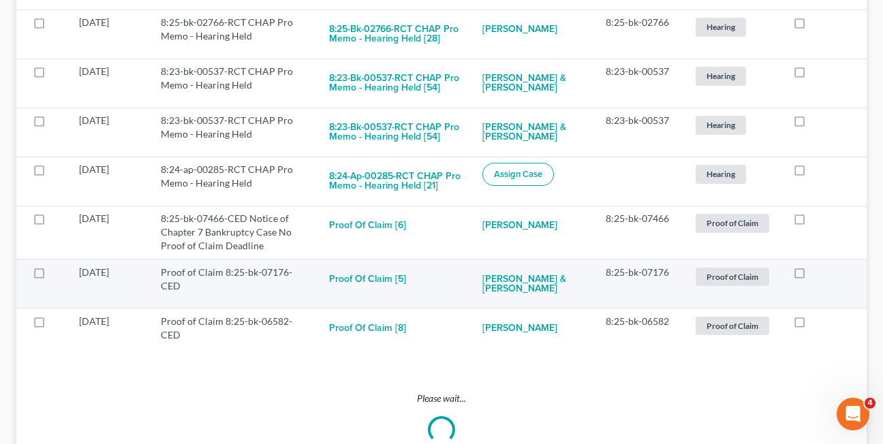
click at [812, 276] on label at bounding box center [812, 276] width 0 height 0
click at [818, 275] on input "checkbox" at bounding box center [822, 270] width 9 height 9
checkbox input "true"
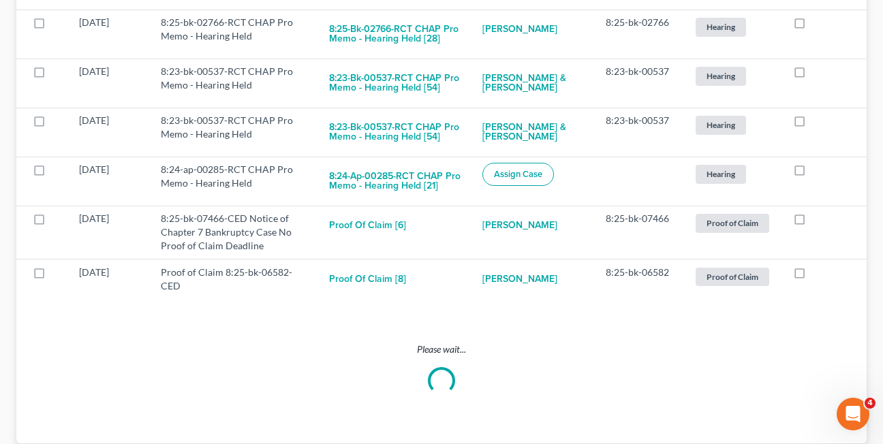
click at [812, 276] on label at bounding box center [812, 276] width 0 height 0
click at [818, 275] on input "checkbox" at bounding box center [822, 270] width 9 height 9
checkbox input "true"
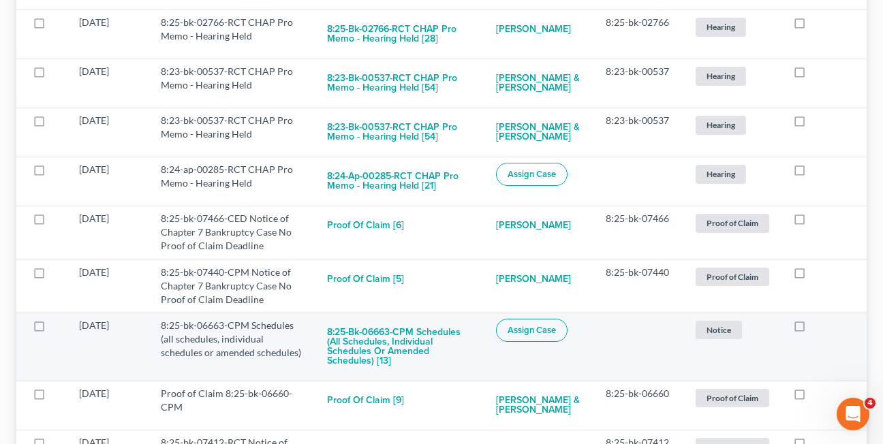
click at [812, 329] on label at bounding box center [812, 329] width 0 height 0
click at [818, 328] on input "checkbox" at bounding box center [822, 323] width 9 height 9
checkbox input "true"
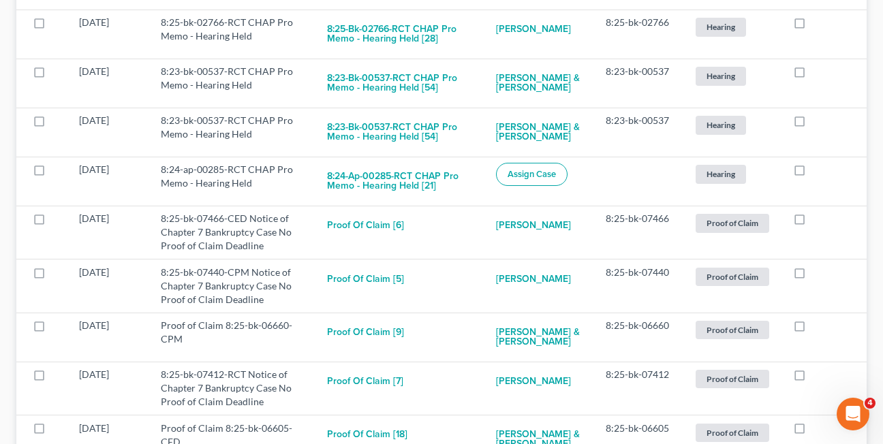
click at [812, 329] on label at bounding box center [812, 329] width 0 height 0
click at [818, 328] on input "checkbox" at bounding box center [822, 323] width 9 height 9
checkbox input "true"
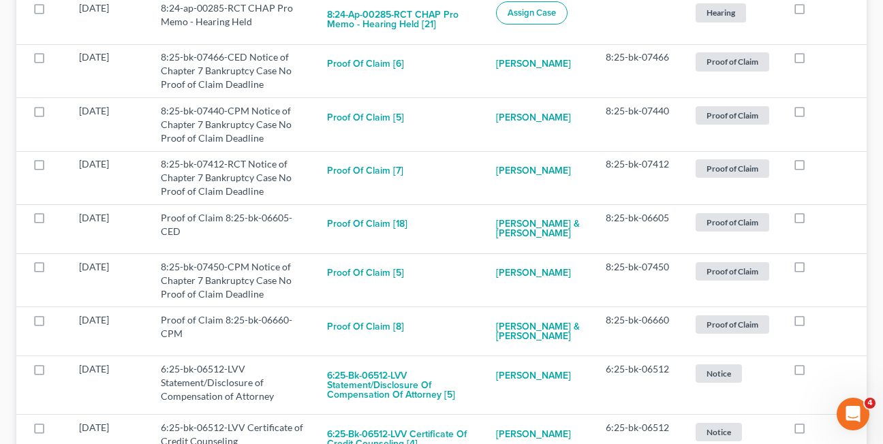
scroll to position [577, 0]
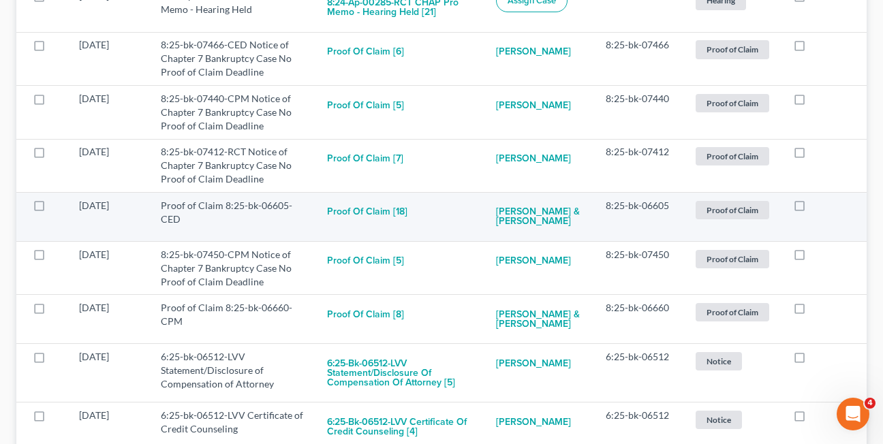
click at [812, 209] on label at bounding box center [812, 209] width 0 height 0
click at [818, 208] on input "checkbox" at bounding box center [822, 203] width 9 height 9
checkbox input "true"
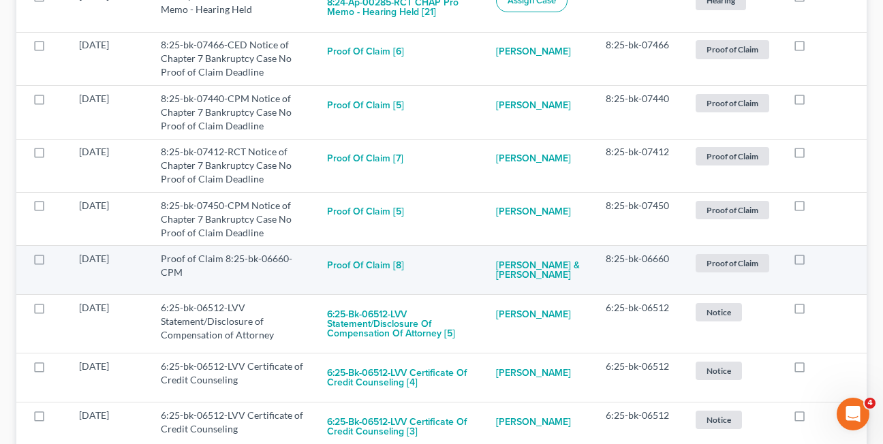
click at [812, 262] on label at bounding box center [812, 262] width 0 height 0
click at [818, 261] on input "checkbox" at bounding box center [822, 256] width 9 height 9
checkbox input "true"
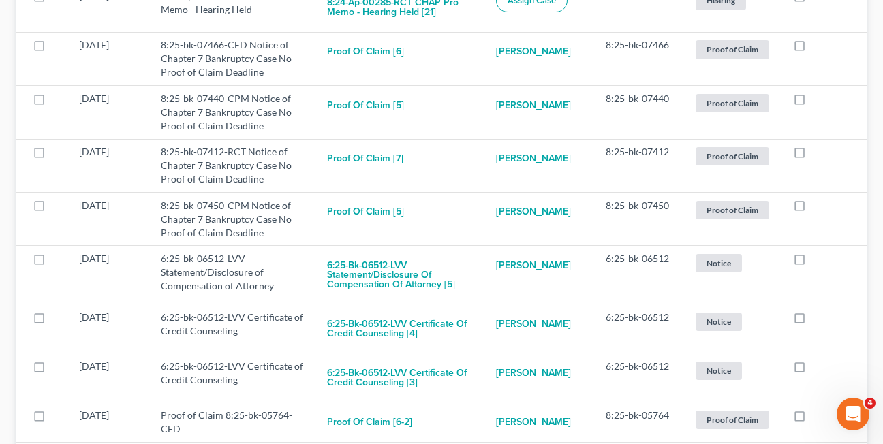
click at [812, 262] on label at bounding box center [812, 262] width 0 height 0
click at [818, 261] on input "checkbox" at bounding box center [822, 256] width 9 height 9
checkbox input "true"
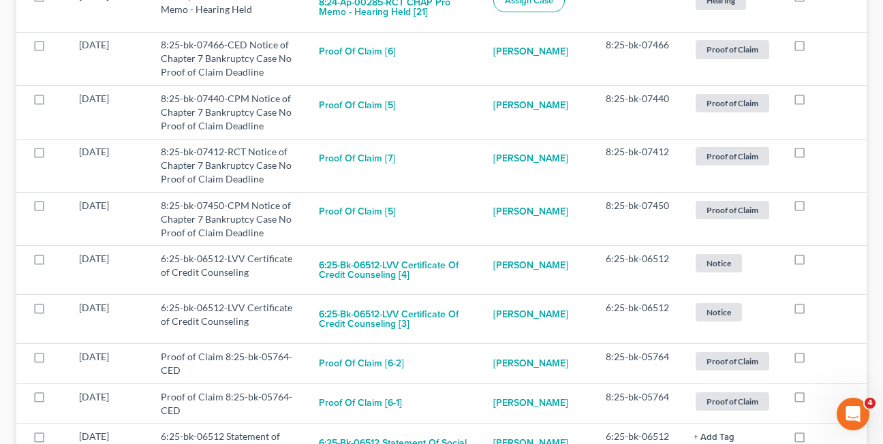
click at [812, 262] on label at bounding box center [812, 262] width 0 height 0
click at [818, 261] on input "checkbox" at bounding box center [822, 256] width 9 height 9
checkbox input "true"
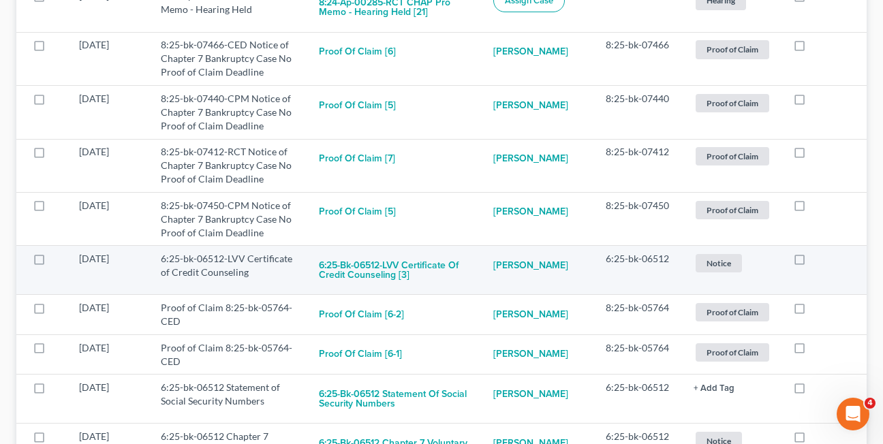
click at [812, 262] on label at bounding box center [812, 262] width 0 height 0
click at [818, 261] on input "checkbox" at bounding box center [822, 256] width 9 height 9
checkbox input "true"
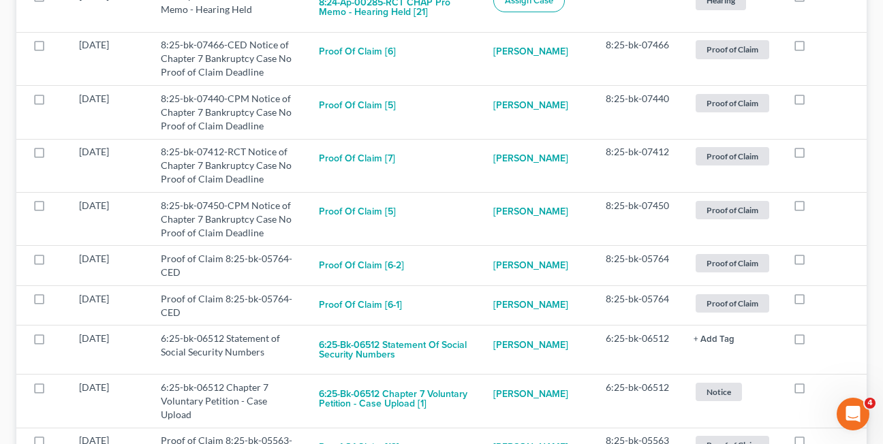
click at [812, 262] on label at bounding box center [812, 262] width 0 height 0
click at [818, 261] on input "checkbox" at bounding box center [822, 256] width 9 height 9
checkbox input "true"
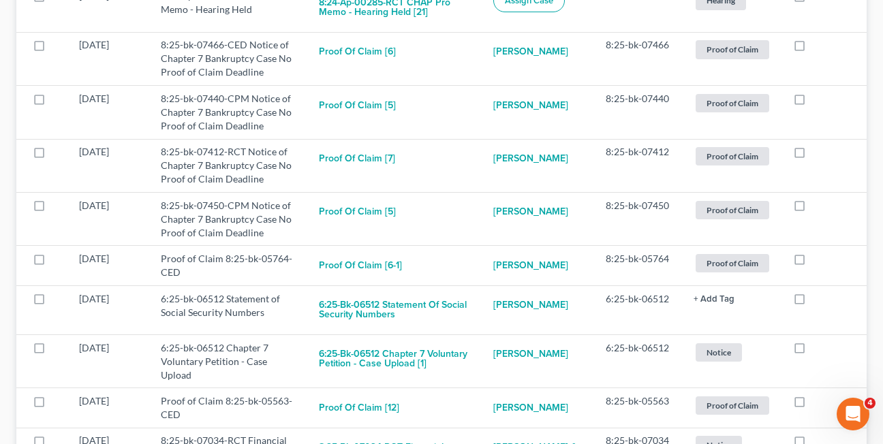
click at [812, 262] on label at bounding box center [812, 262] width 0 height 0
click at [818, 261] on input "checkbox" at bounding box center [822, 256] width 9 height 9
checkbox input "true"
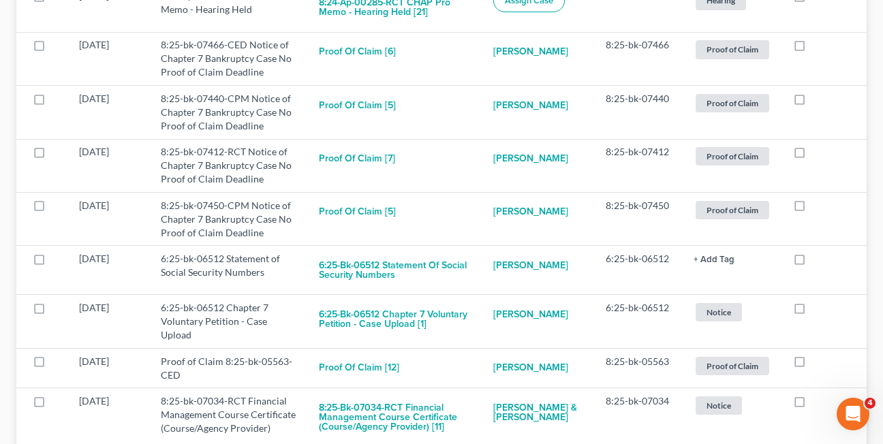
click at [812, 262] on label at bounding box center [812, 262] width 0 height 0
click at [818, 261] on input "checkbox" at bounding box center [822, 256] width 9 height 9
checkbox input "true"
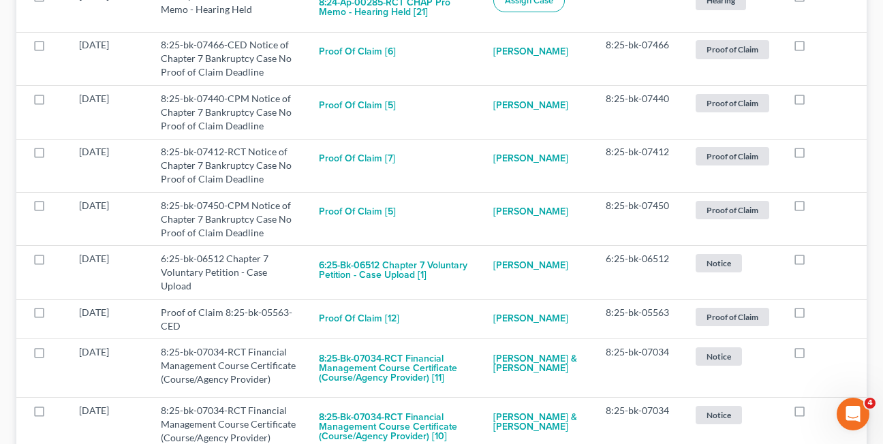
click at [812, 262] on label at bounding box center [812, 262] width 0 height 0
click at [818, 261] on input "checkbox" at bounding box center [822, 256] width 9 height 9
checkbox input "true"
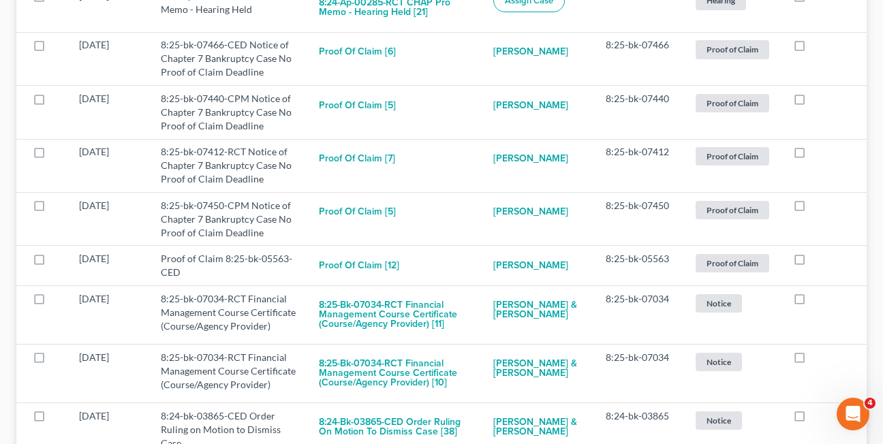
click at [812, 262] on label at bounding box center [812, 262] width 0 height 0
click at [818, 261] on input "checkbox" at bounding box center [822, 256] width 9 height 9
checkbox input "true"
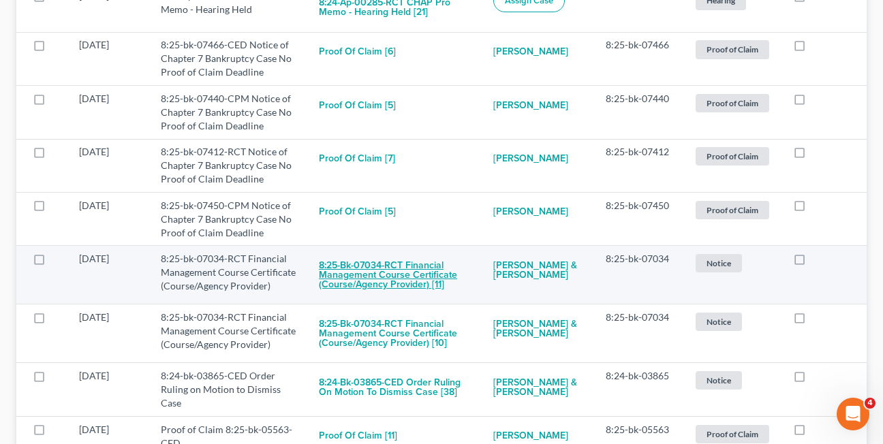
click at [360, 281] on button "8:25-bk-07034-RCT Financial Management Course Certificate (Course/Agency Provid…" at bounding box center [395, 275] width 153 height 46
checkbox input "true"
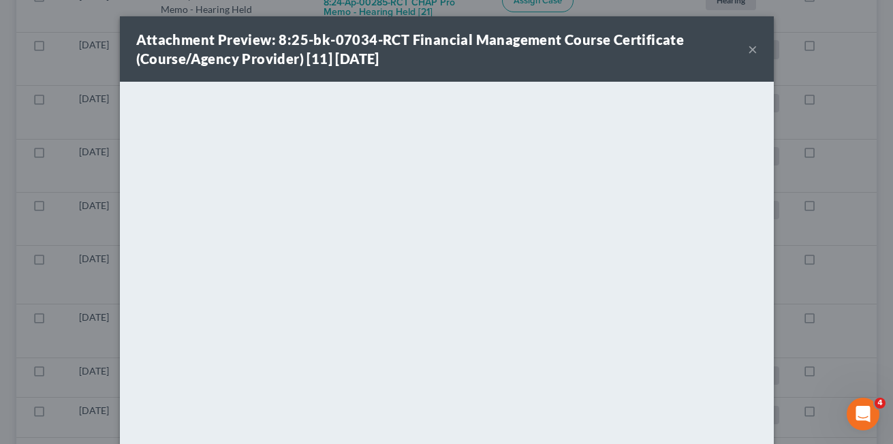
click at [748, 50] on button "×" at bounding box center [753, 49] width 10 height 16
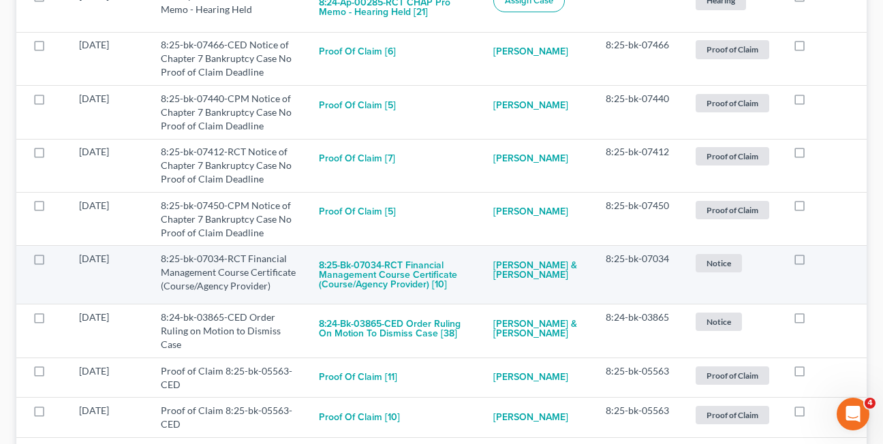
click at [812, 262] on label at bounding box center [812, 262] width 0 height 0
click at [818, 259] on input "checkbox" at bounding box center [822, 256] width 9 height 9
checkbox input "true"
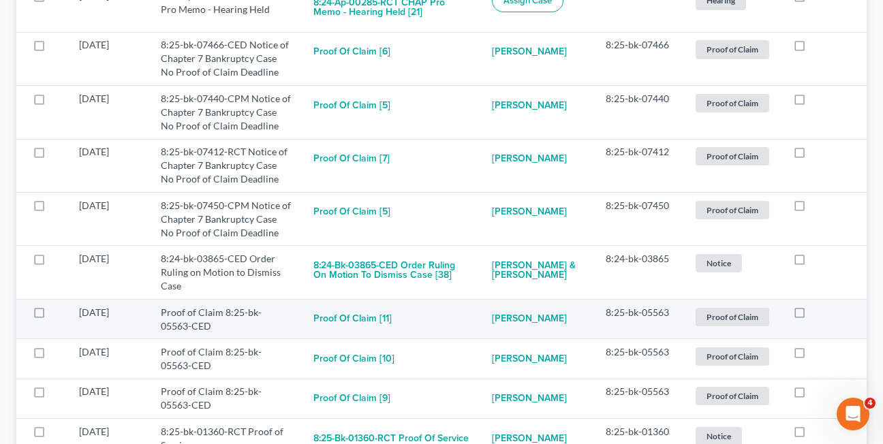
click at [812, 316] on label at bounding box center [812, 316] width 0 height 0
click at [818, 315] on input "checkbox" at bounding box center [822, 310] width 9 height 9
checkbox input "true"
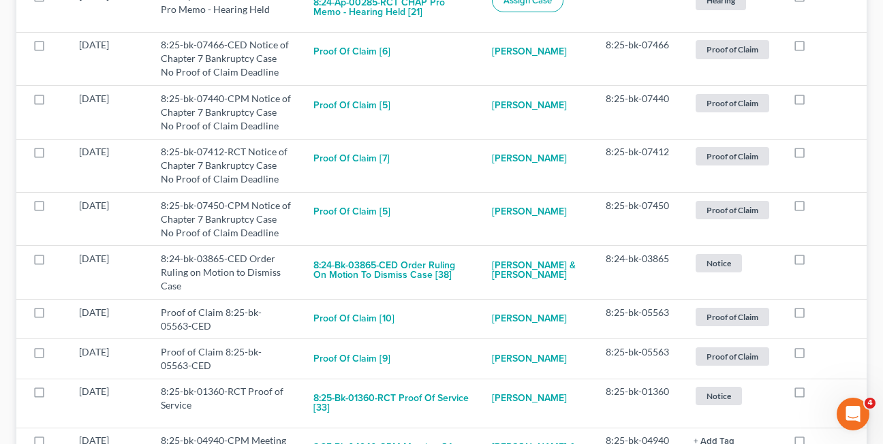
click at [812, 316] on label at bounding box center [812, 316] width 0 height 0
click at [818, 315] on input "checkbox" at bounding box center [822, 310] width 9 height 9
checkbox input "true"
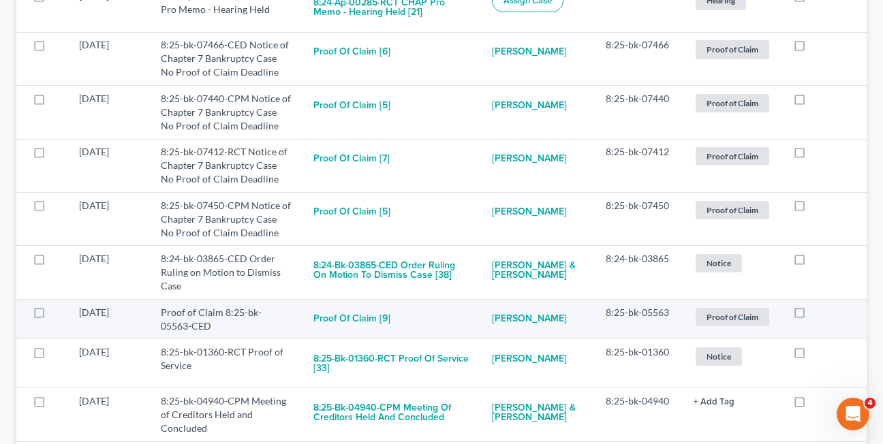
click at [812, 316] on label at bounding box center [812, 316] width 0 height 0
click at [818, 315] on input "checkbox" at bounding box center [822, 310] width 9 height 9
checkbox input "true"
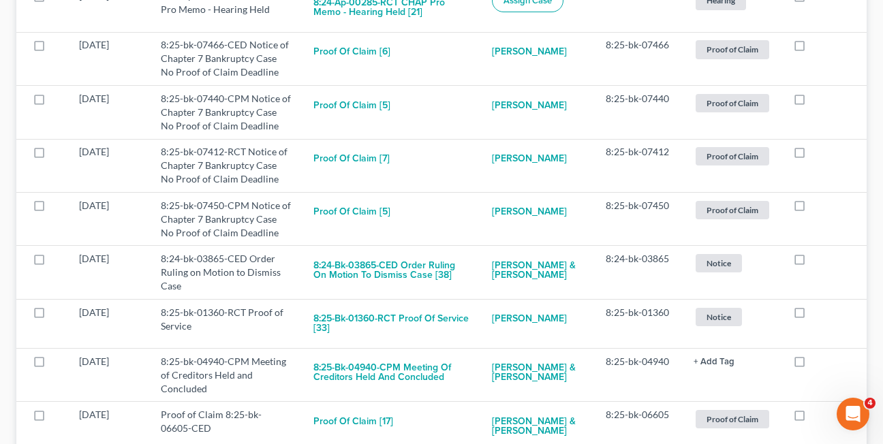
click at [812, 316] on label at bounding box center [812, 316] width 0 height 0
click at [818, 315] on input "checkbox" at bounding box center [822, 310] width 9 height 9
checkbox input "true"
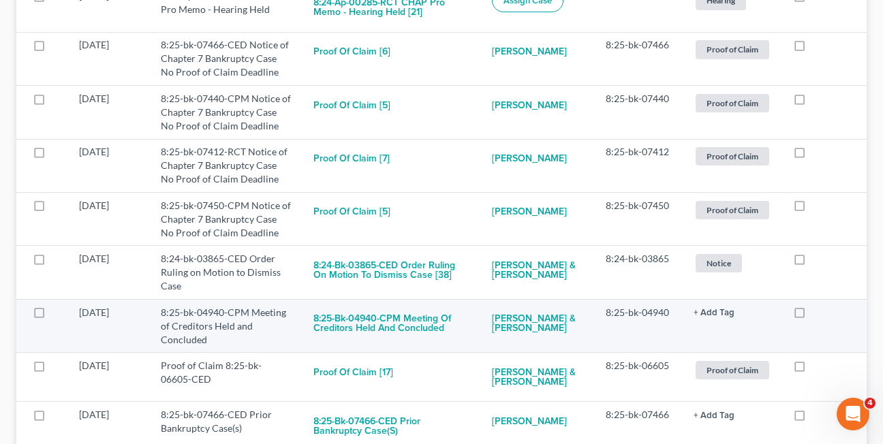
click at [812, 316] on label at bounding box center [812, 316] width 0 height 0
click at [818, 315] on input "checkbox" at bounding box center [822, 310] width 9 height 9
checkbox input "true"
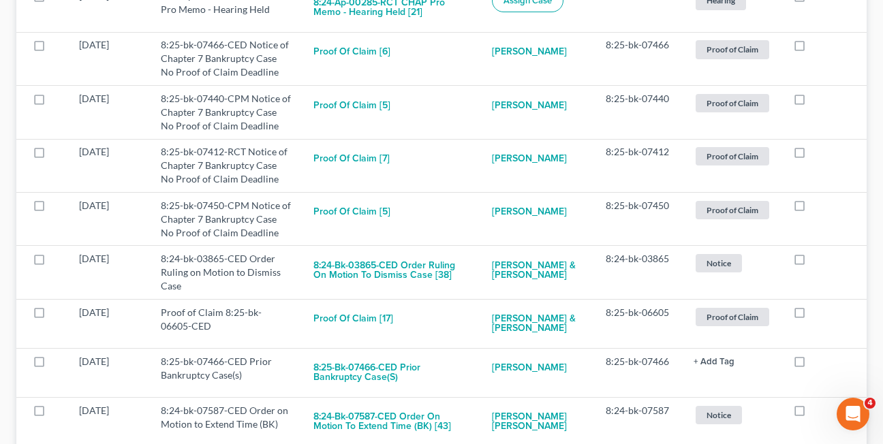
click at [812, 316] on label at bounding box center [812, 316] width 0 height 0
click at [818, 315] on input "checkbox" at bounding box center [822, 310] width 9 height 9
checkbox input "true"
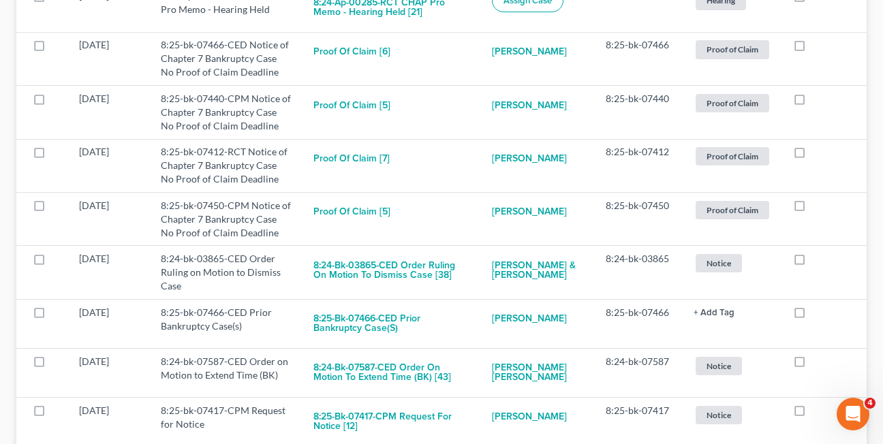
click at [812, 316] on label at bounding box center [812, 316] width 0 height 0
click at [818, 315] on input "checkbox" at bounding box center [822, 310] width 9 height 9
checkbox input "true"
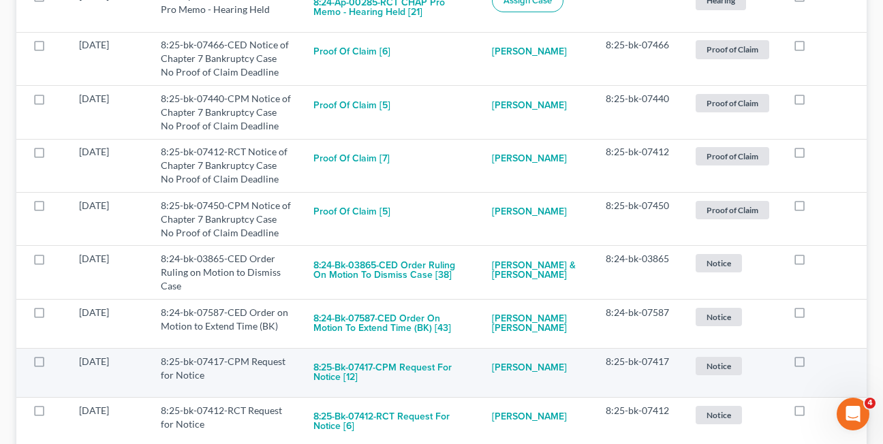
click at [812, 365] on label at bounding box center [812, 365] width 0 height 0
click at [818, 361] on input "checkbox" at bounding box center [822, 359] width 9 height 9
checkbox input "true"
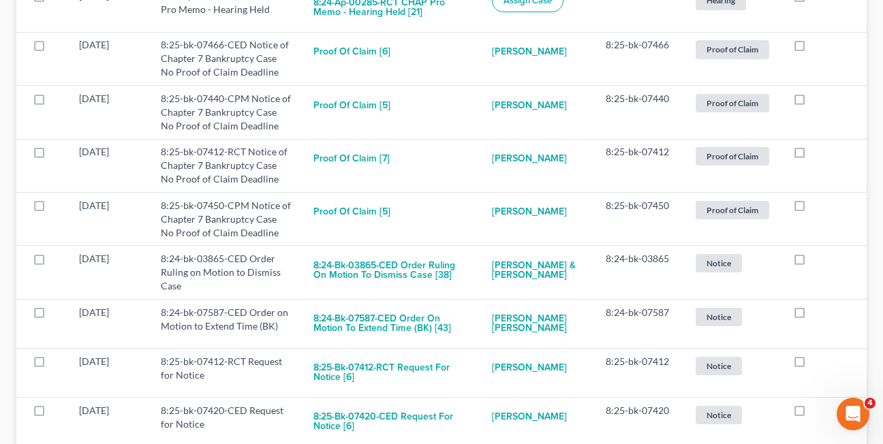
click at [812, 365] on label at bounding box center [812, 365] width 0 height 0
click at [818, 361] on input "checkbox" at bounding box center [822, 359] width 9 height 9
checkbox input "true"
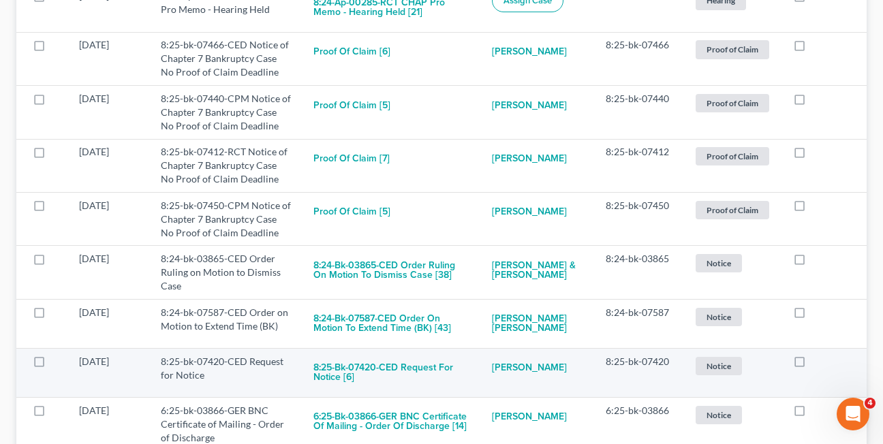
click at [812, 365] on label at bounding box center [812, 365] width 0 height 0
click at [818, 361] on input "checkbox" at bounding box center [822, 359] width 9 height 9
checkbox input "true"
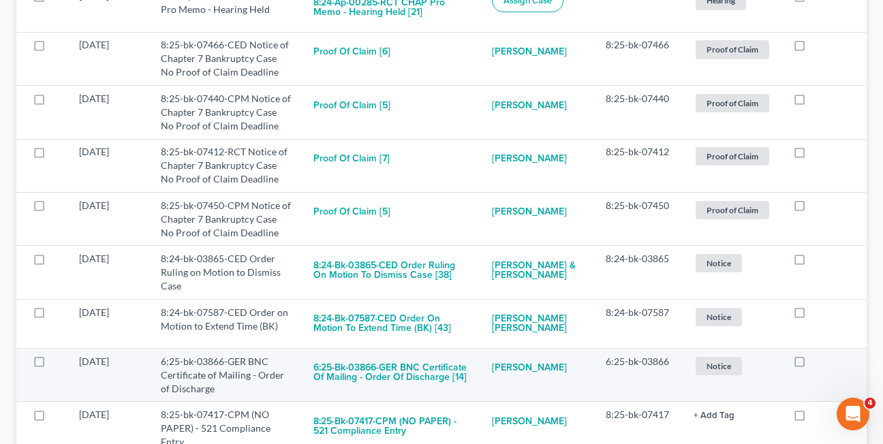
click at [812, 365] on label at bounding box center [812, 365] width 0 height 0
click at [818, 364] on input "checkbox" at bounding box center [822, 359] width 9 height 9
checkbox input "true"
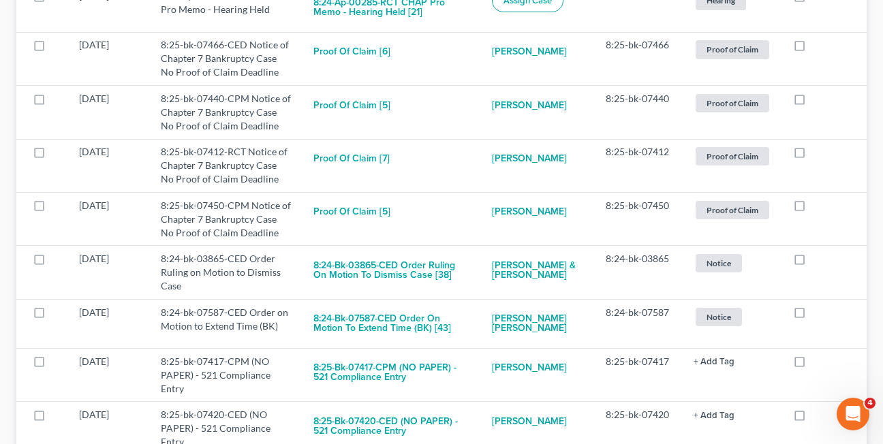
click at [812, 365] on label at bounding box center [812, 365] width 0 height 0
click at [818, 364] on input "checkbox" at bounding box center [822, 359] width 9 height 9
checkbox input "true"
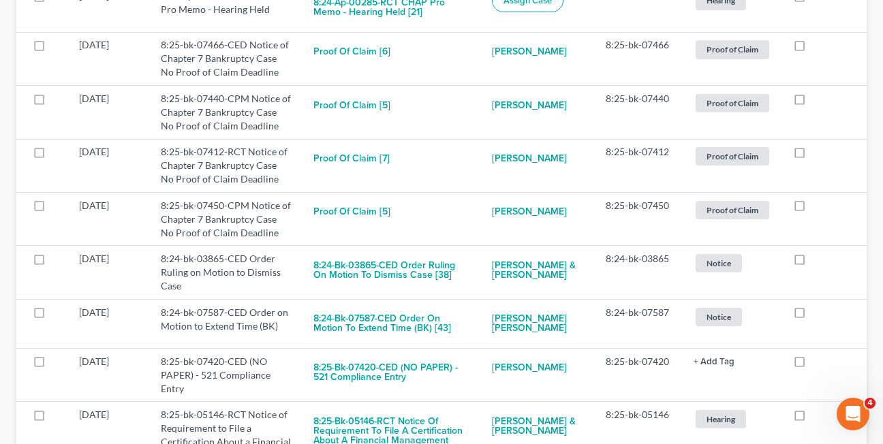
click at [812, 365] on label at bounding box center [812, 365] width 0 height 0
click at [818, 364] on input "checkbox" at bounding box center [822, 359] width 9 height 9
checkbox input "true"
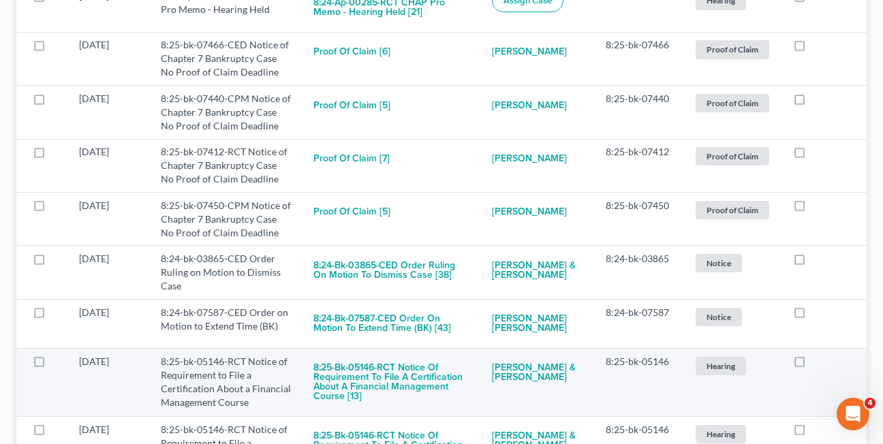
click at [812, 365] on label at bounding box center [812, 365] width 0 height 0
click at [818, 364] on input "checkbox" at bounding box center [822, 359] width 9 height 9
checkbox input "true"
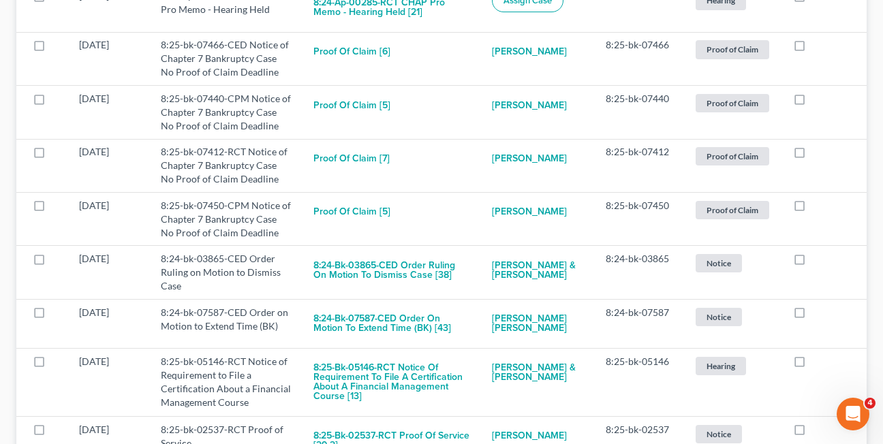
click at [812, 365] on label at bounding box center [812, 365] width 0 height 0
click at [818, 364] on input "checkbox" at bounding box center [822, 359] width 9 height 9
checkbox input "true"
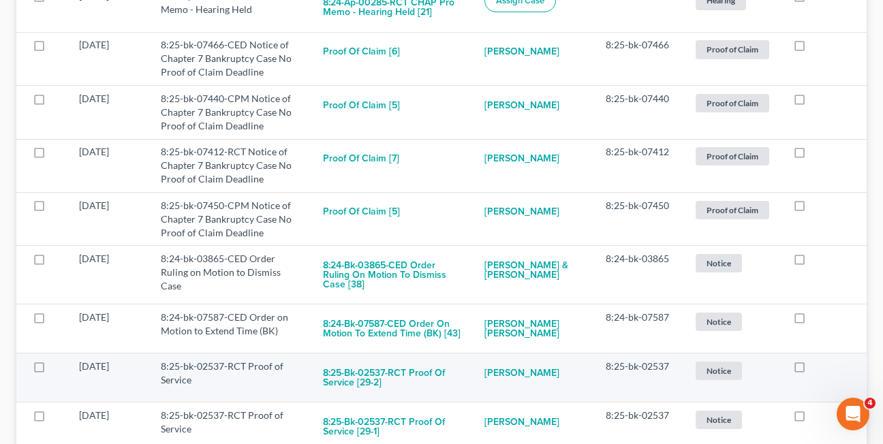
click at [812, 370] on label at bounding box center [812, 370] width 0 height 0
click at [818, 367] on input "checkbox" at bounding box center [822, 364] width 9 height 9
checkbox input "true"
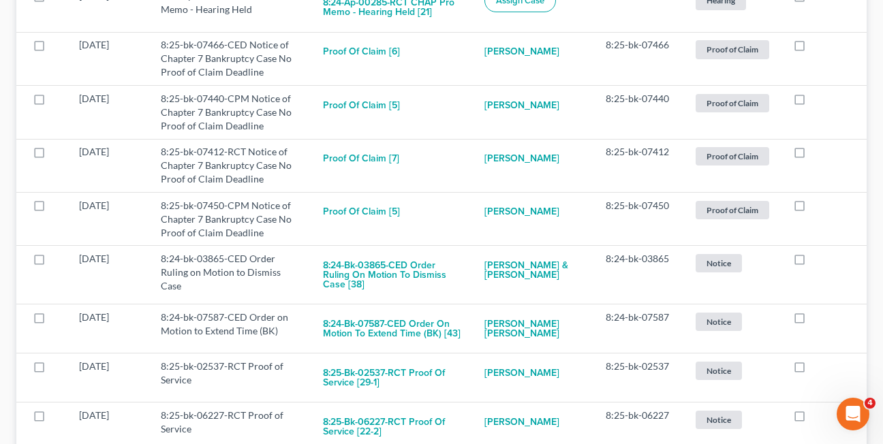
click at [812, 370] on label at bounding box center [812, 370] width 0 height 0
click at [818, 367] on input "checkbox" at bounding box center [822, 364] width 9 height 9
checkbox input "true"
click at [812, 370] on label at bounding box center [812, 370] width 0 height 0
click at [818, 367] on input "checkbox" at bounding box center [822, 364] width 9 height 9
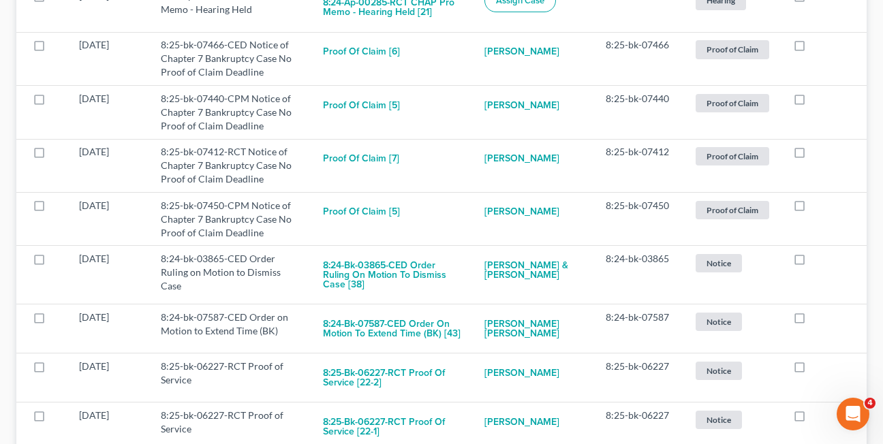
checkbox input "true"
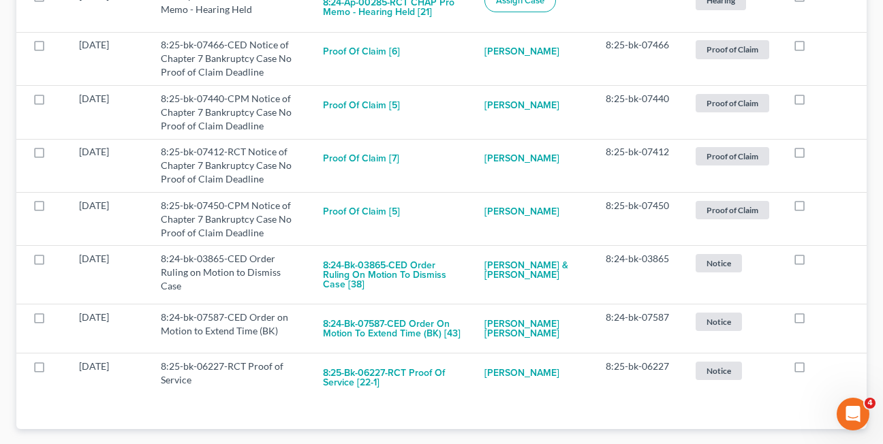
click at [812, 370] on label at bounding box center [812, 370] width 0 height 0
click at [818, 367] on input "checkbox" at bounding box center [822, 364] width 9 height 9
checkbox input "true"
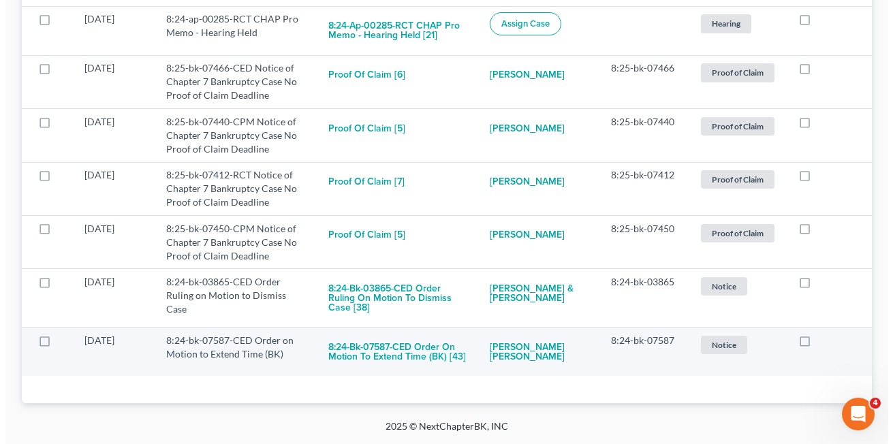
scroll to position [554, 0]
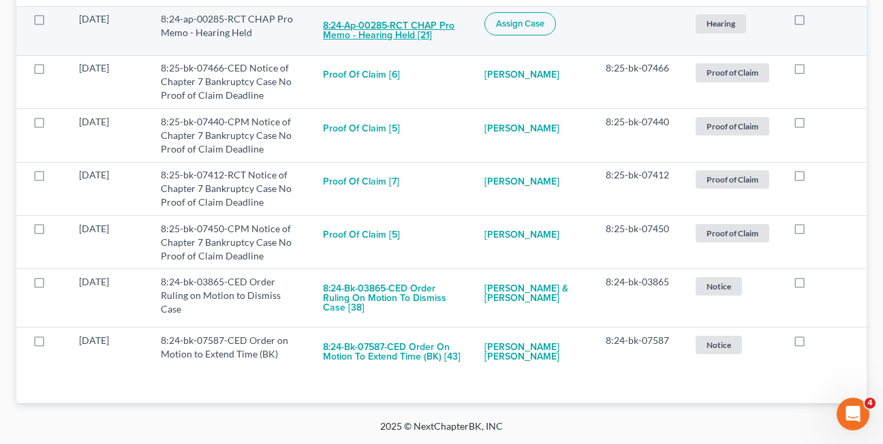
click at [353, 34] on button "8:24-ap-00285-RCT CHAP Pro Memo - Hearing Held [21]" at bounding box center [393, 30] width 140 height 37
checkbox input "true"
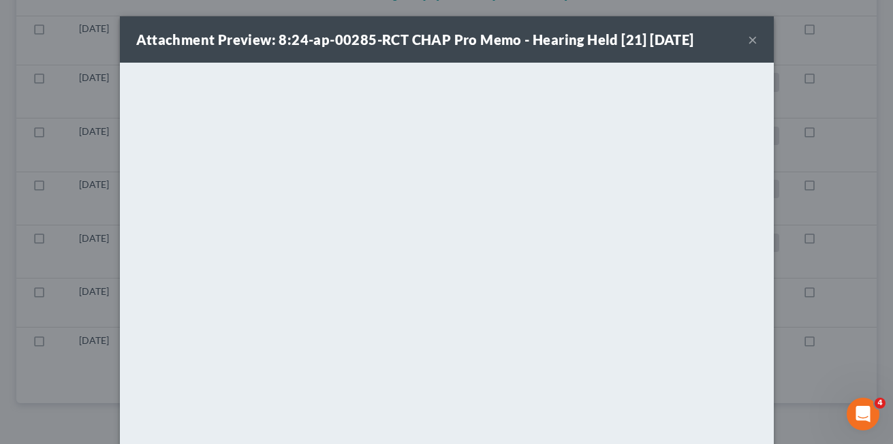
scroll to position [495, 0]
click at [748, 40] on button "×" at bounding box center [753, 39] width 10 height 16
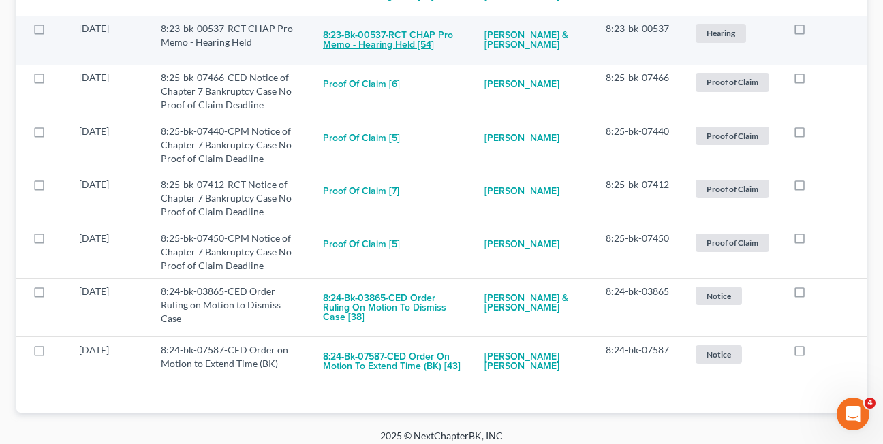
click at [379, 41] on button "8:23-bk-00537-RCT CHAP Pro Memo - Hearing Held [54]" at bounding box center [393, 40] width 140 height 37
checkbox input "true"
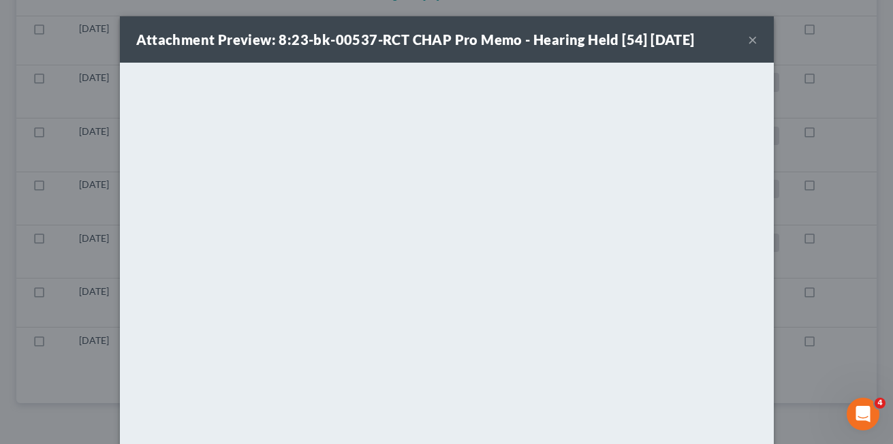
scroll to position [446, 0]
click at [748, 42] on button "×" at bounding box center [753, 39] width 10 height 16
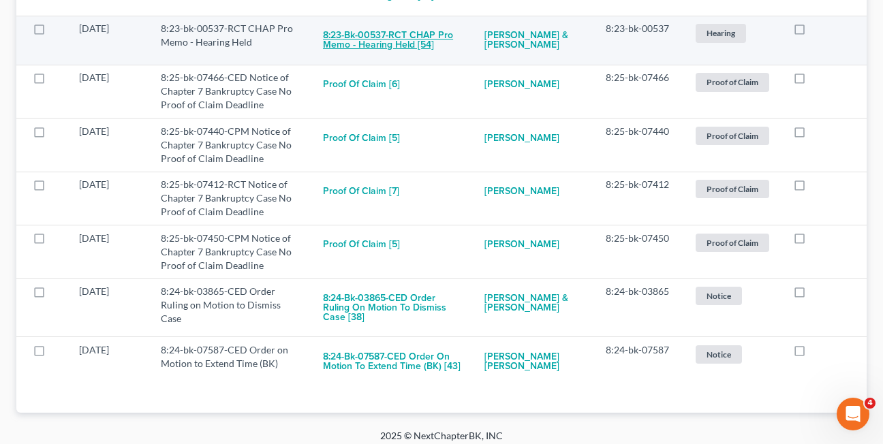
click at [382, 42] on button "8:23-bk-00537-RCT CHAP Pro Memo - Hearing Held [54]" at bounding box center [393, 40] width 140 height 37
checkbox input "true"
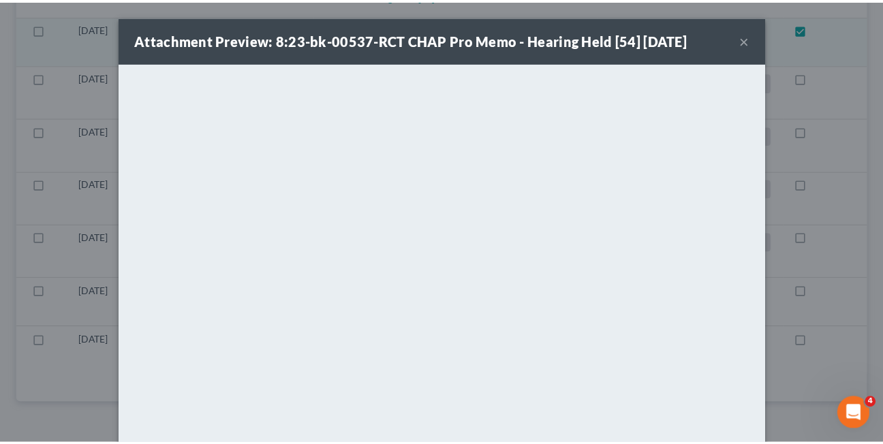
scroll to position [397, 0]
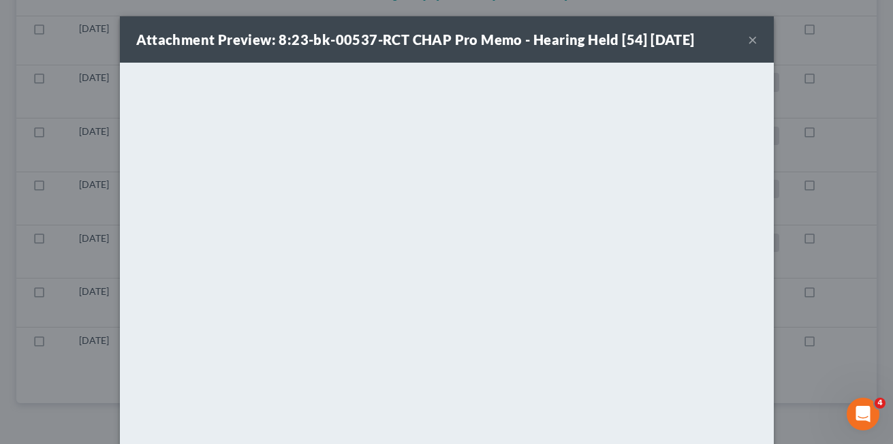
click at [748, 40] on button "×" at bounding box center [753, 39] width 10 height 16
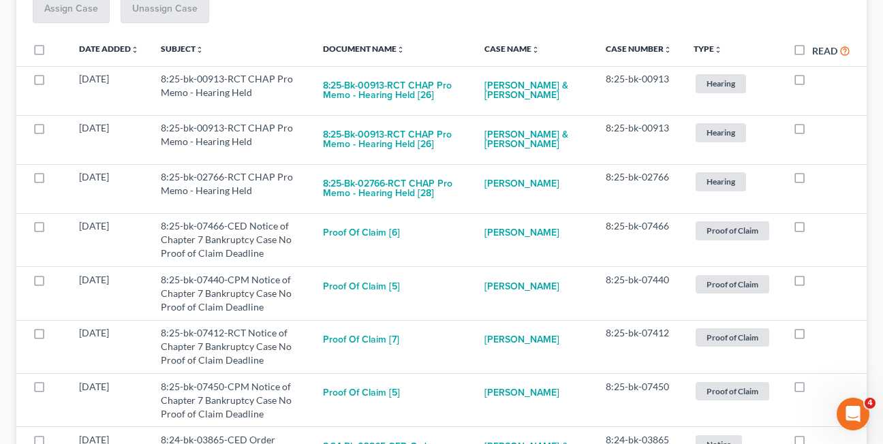
scroll to position [245, 0]
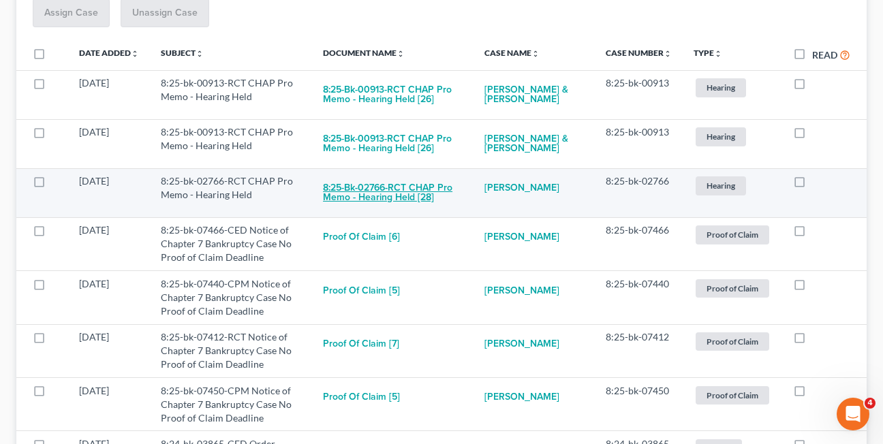
click at [354, 196] on button "8:25-bk-02766-RCT CHAP Pro Memo - Hearing Held [28]" at bounding box center [393, 192] width 140 height 37
checkbox input "true"
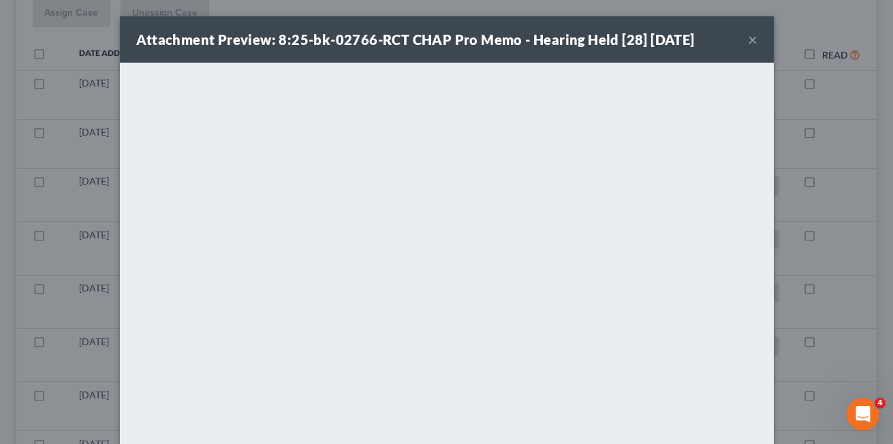
click at [748, 38] on button "×" at bounding box center [753, 39] width 10 height 16
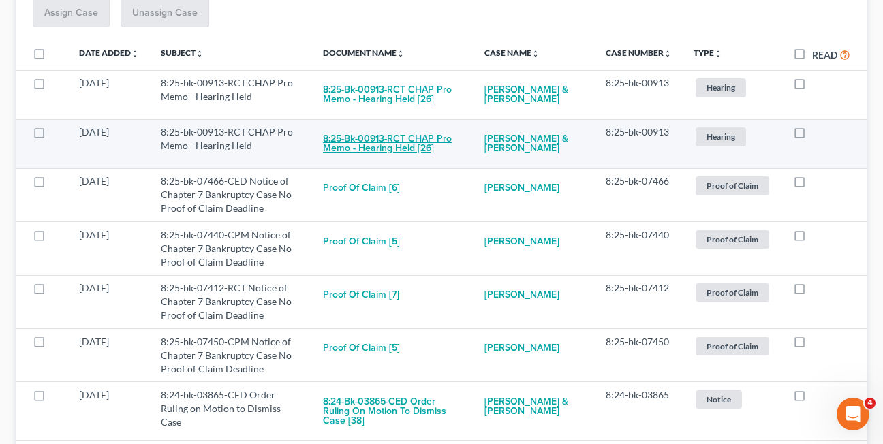
click at [413, 144] on button "8:25-bk-00913-RCT CHAP Pro Memo - Hearing Held [26]" at bounding box center [393, 143] width 140 height 37
checkbox input "true"
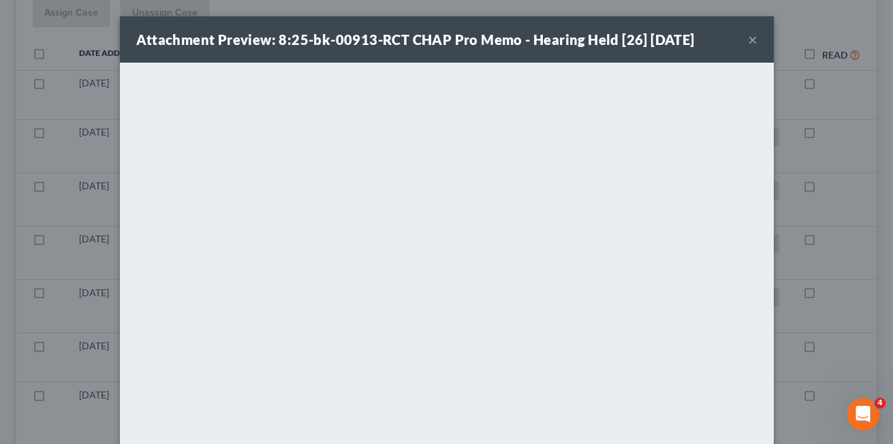
click at [751, 44] on button "×" at bounding box center [753, 39] width 10 height 16
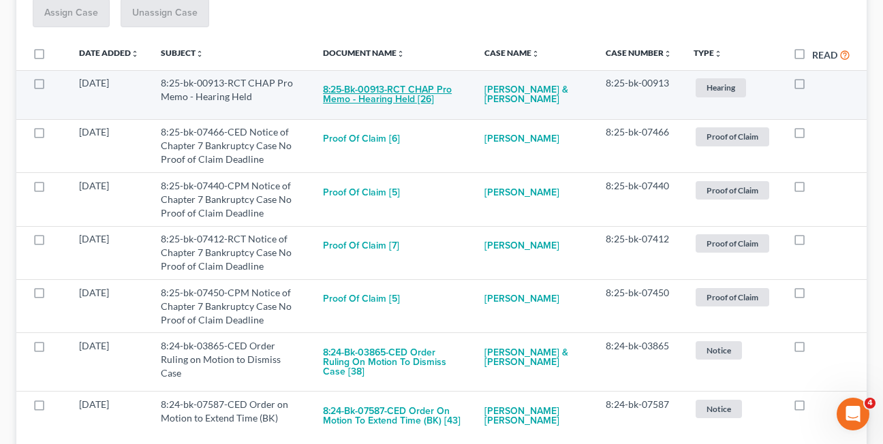
click at [355, 89] on button "8:25-bk-00913-RCT CHAP Pro Memo - Hearing Held [26]" at bounding box center [393, 94] width 140 height 37
checkbox input "true"
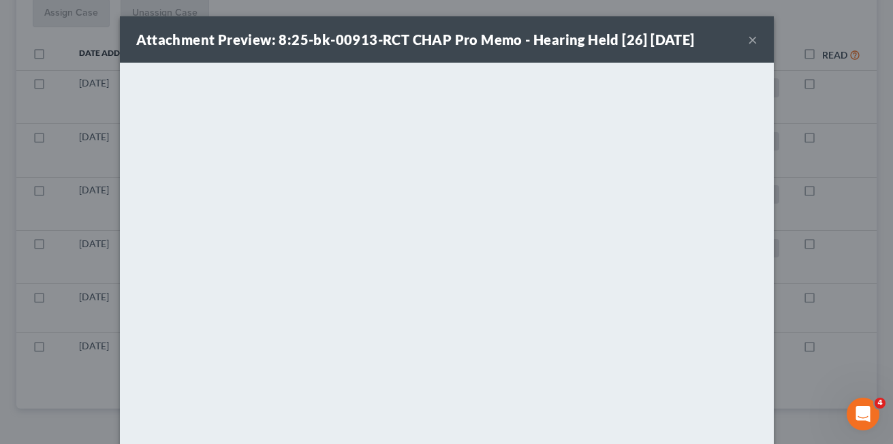
click at [748, 42] on button "×" at bounding box center [753, 39] width 10 height 16
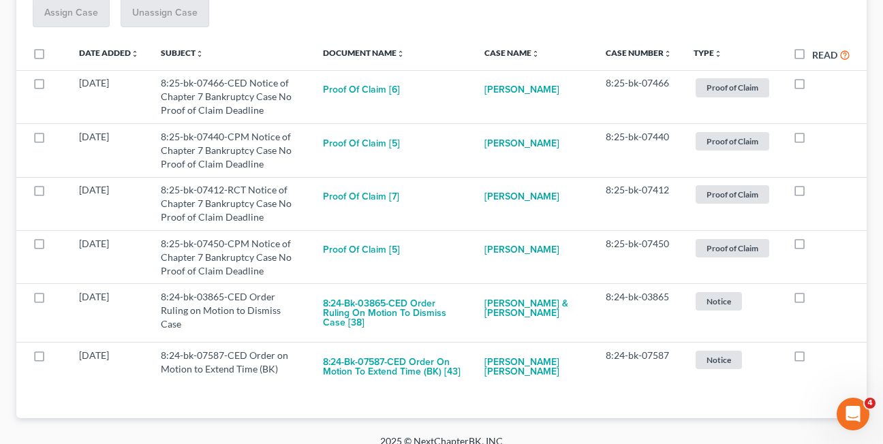
click at [82, 423] on div "NextChapter Notices Inbox Inbox All Notices Filter by Type Hearing Notice Proof…" at bounding box center [441, 123] width 883 height 624
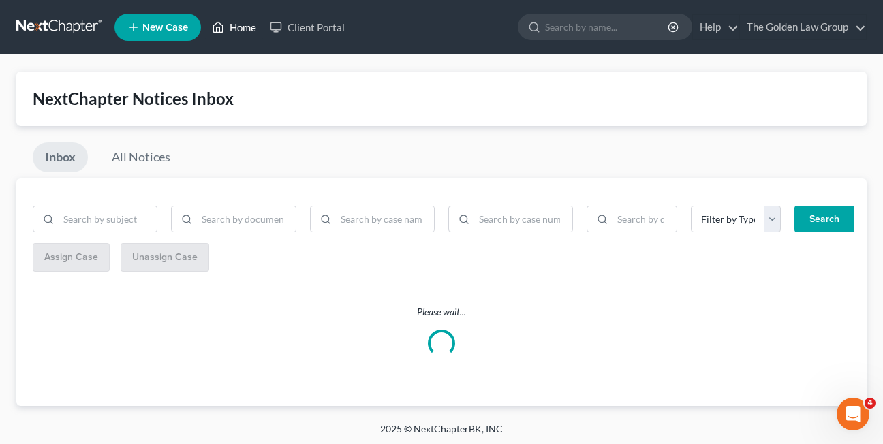
click at [247, 27] on link "Home" at bounding box center [234, 27] width 58 height 25
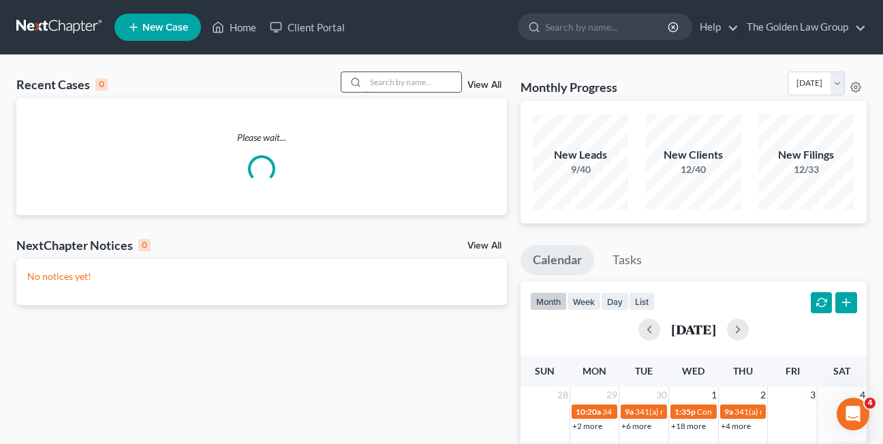
click at [382, 86] on input "search" at bounding box center [413, 82] width 95 height 20
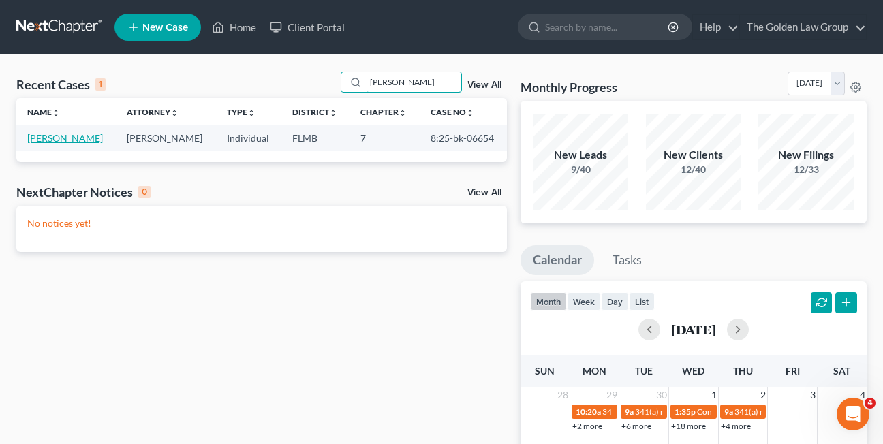
type input "vollmer"
click at [65, 140] on link "[PERSON_NAME]" at bounding box center [65, 138] width 76 height 12
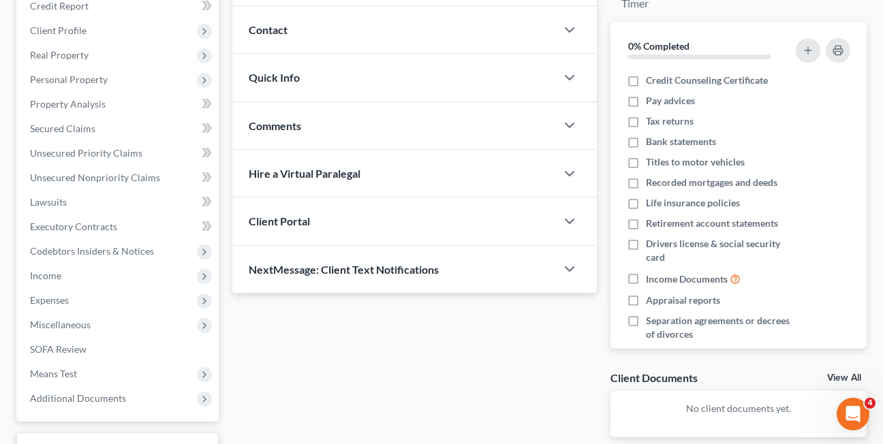
scroll to position [207, 0]
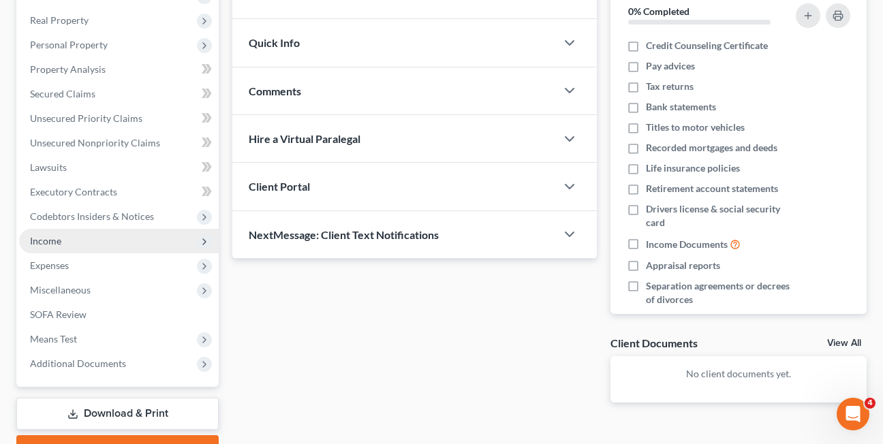
click at [37, 243] on span "Income" at bounding box center [45, 241] width 31 height 12
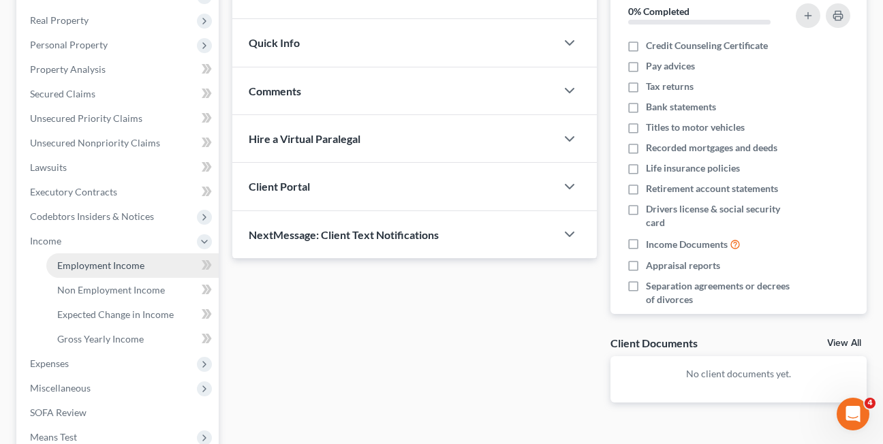
click at [76, 264] on span "Employment Income" at bounding box center [100, 266] width 87 height 12
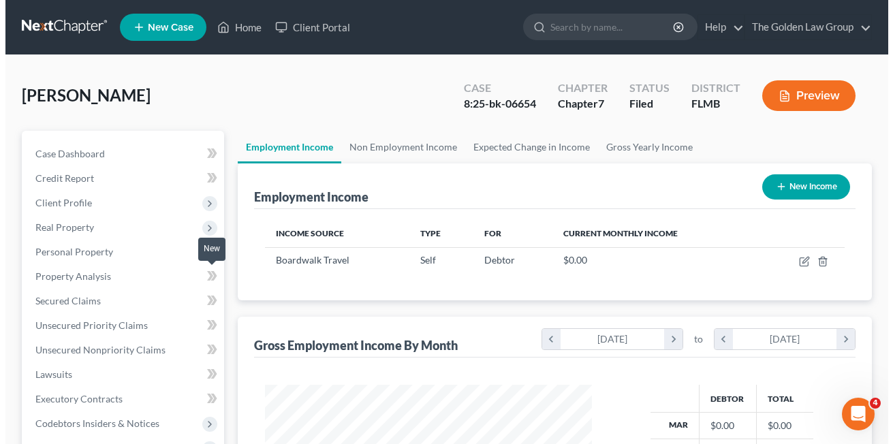
scroll to position [245, 354]
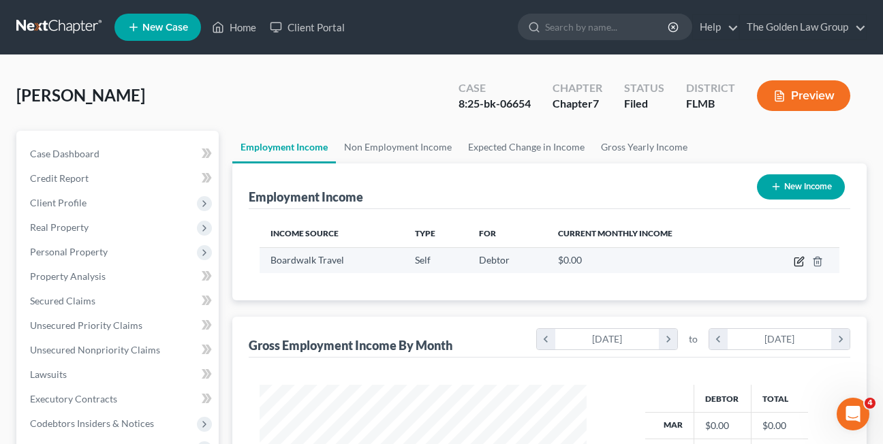
click at [795, 263] on icon "button" at bounding box center [799, 262] width 8 height 8
select select "1"
select select "46"
select select "0"
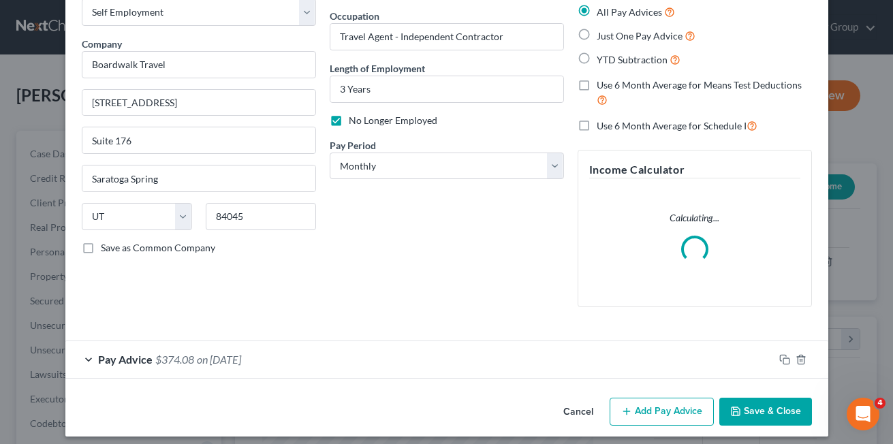
scroll to position [87, 0]
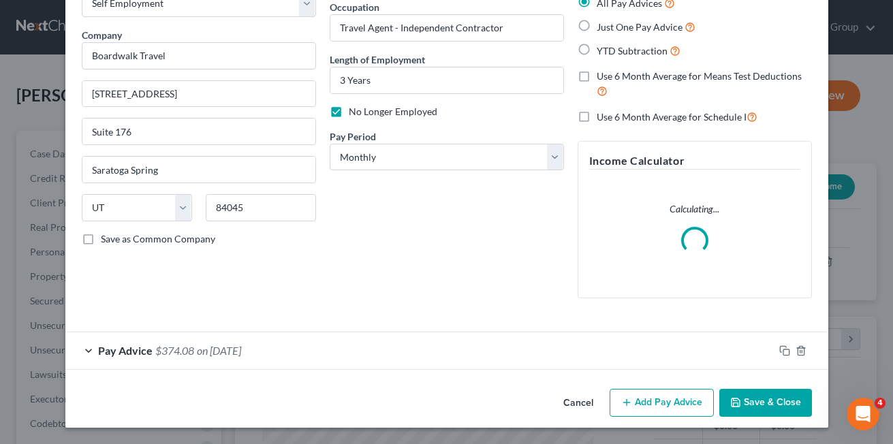
click at [79, 354] on div "Pay Advice $374.08 on [DATE]" at bounding box center [419, 351] width 709 height 36
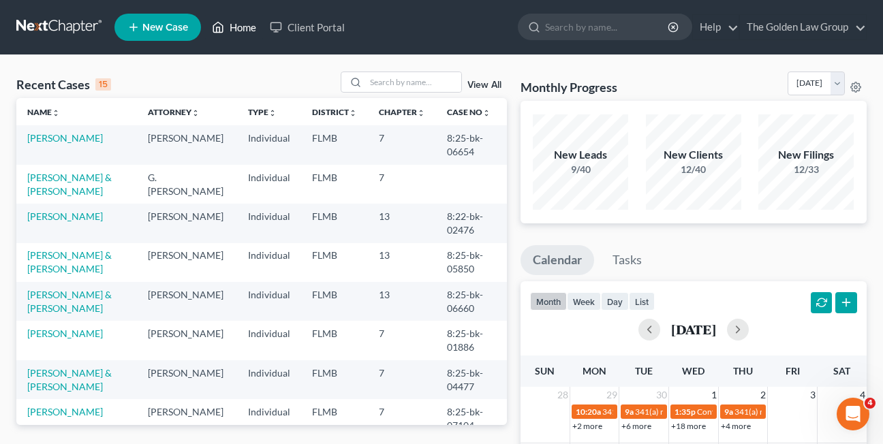
click at [249, 25] on link "Home" at bounding box center [234, 27] width 58 height 25
click at [74, 142] on link "Vollmer, Kristin" at bounding box center [65, 138] width 76 height 12
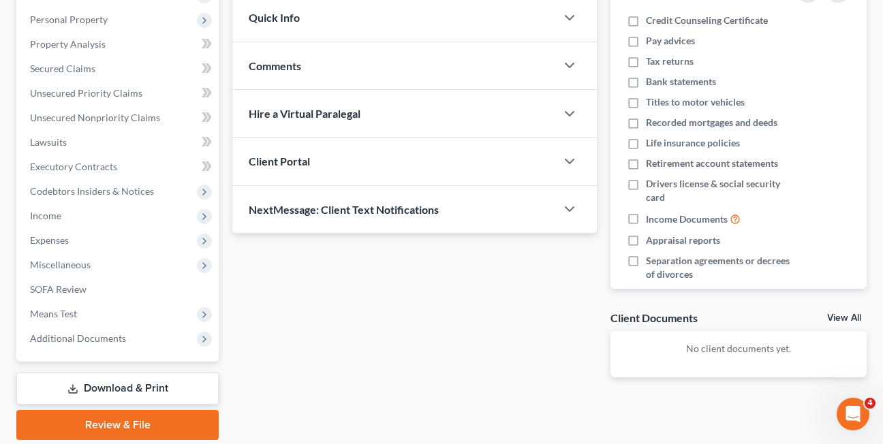
scroll to position [234, 0]
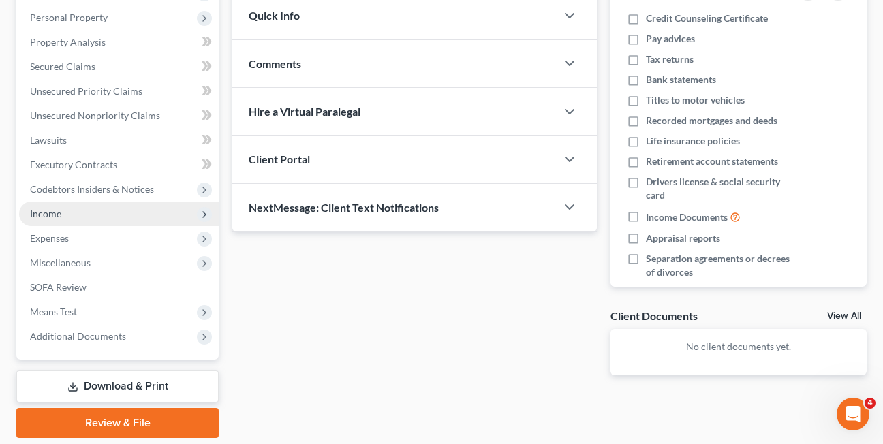
click at [38, 211] on span "Income" at bounding box center [45, 214] width 31 height 12
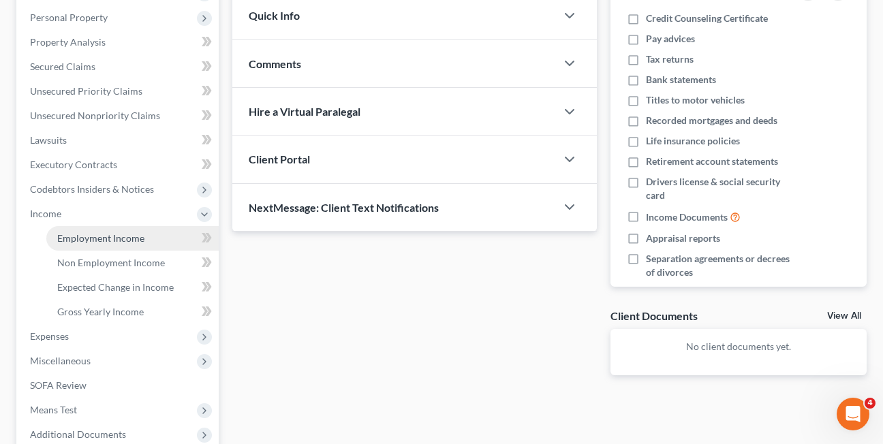
click at [76, 238] on span "Employment Income" at bounding box center [100, 238] width 87 height 12
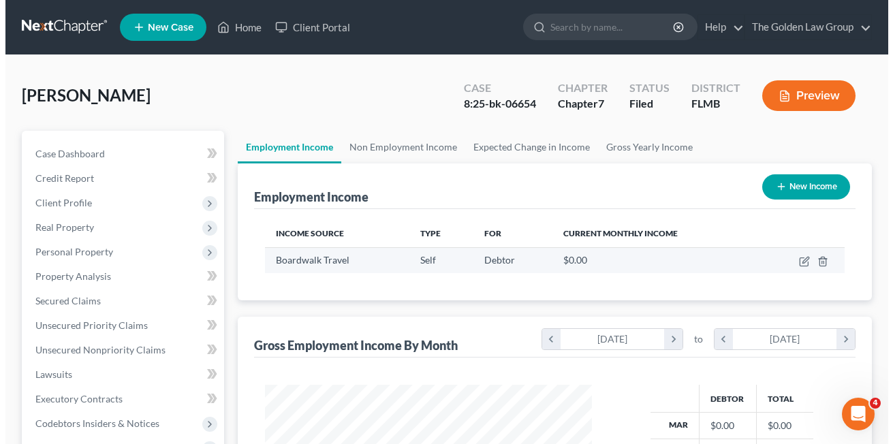
scroll to position [245, 354]
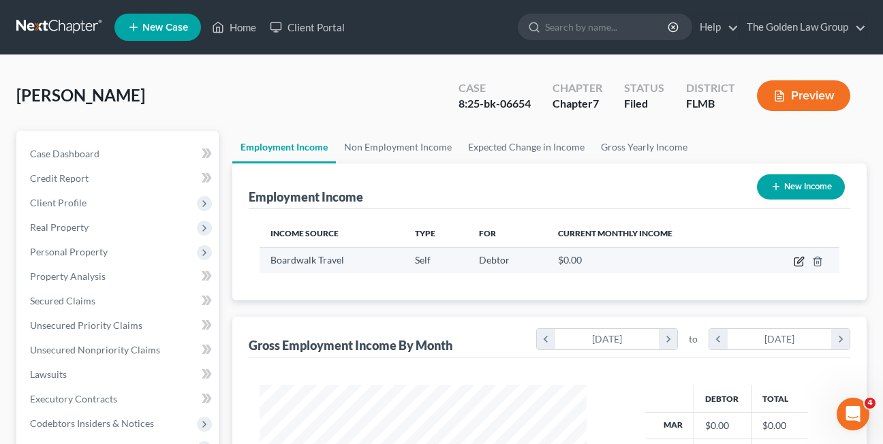
click at [799, 260] on icon "button" at bounding box center [800, 260] width 6 height 6
select select "1"
select select "46"
select select "0"
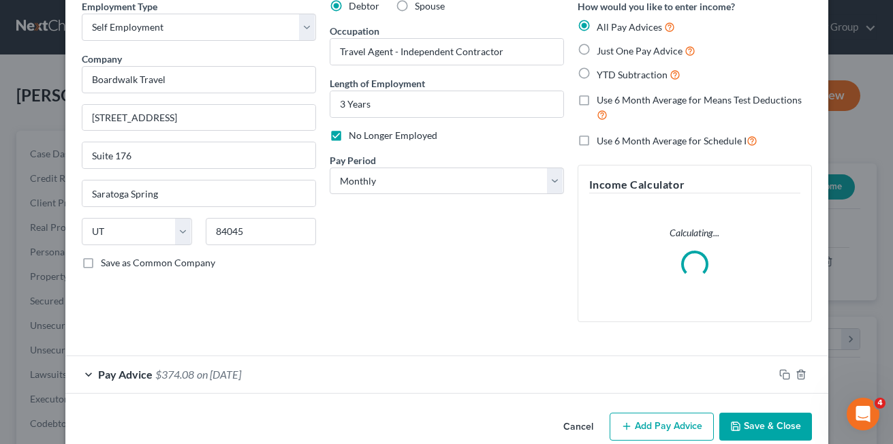
scroll to position [87, 0]
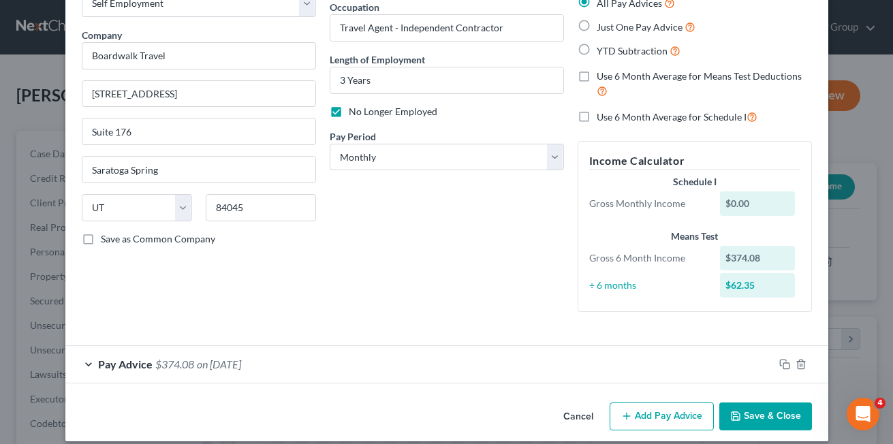
click at [85, 361] on div "Pay Advice $374.08 on 06/20/2025" at bounding box center [419, 364] width 709 height 36
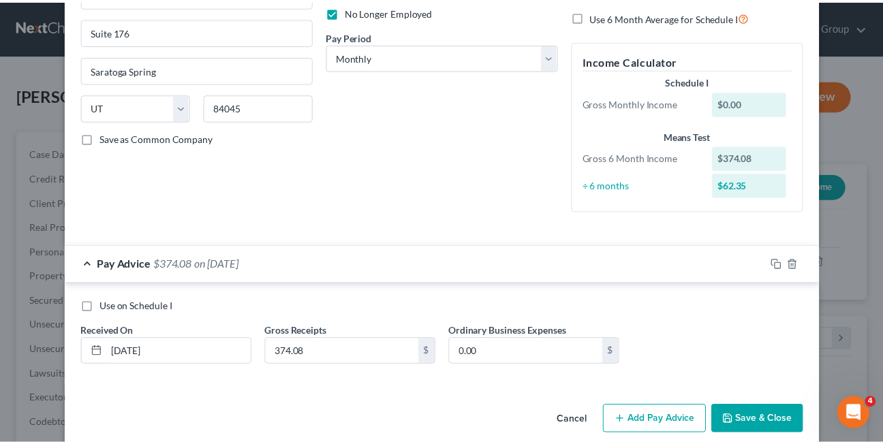
scroll to position [205, 0]
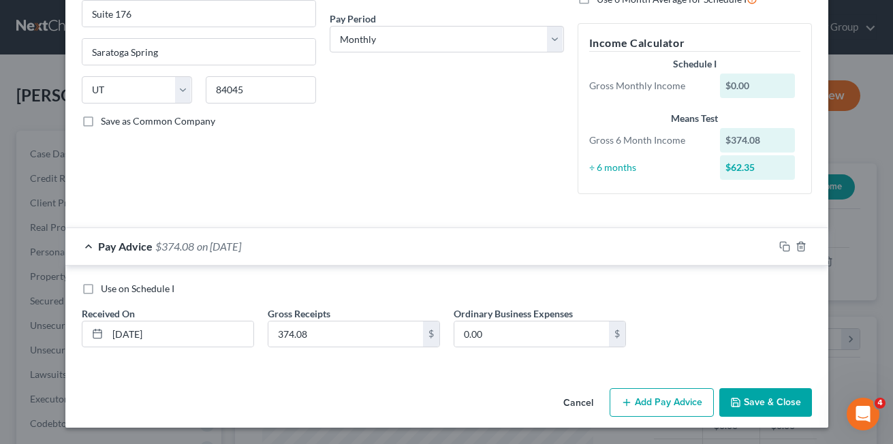
click at [568, 401] on button "Cancel" at bounding box center [579, 403] width 52 height 27
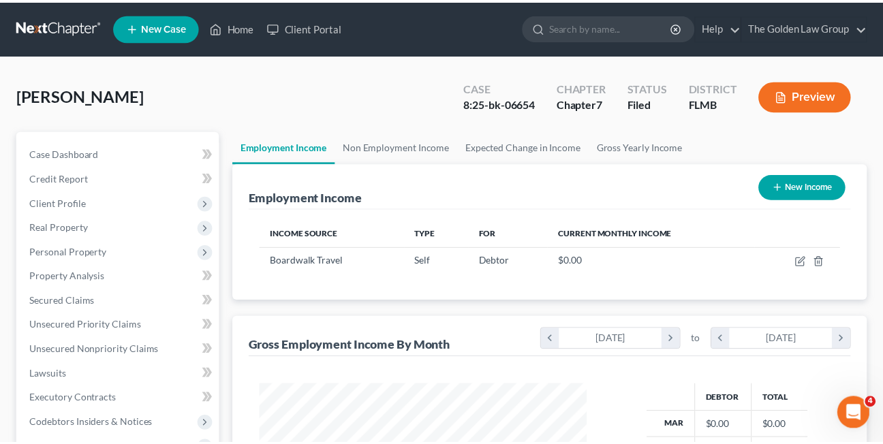
scroll to position [681228, 681118]
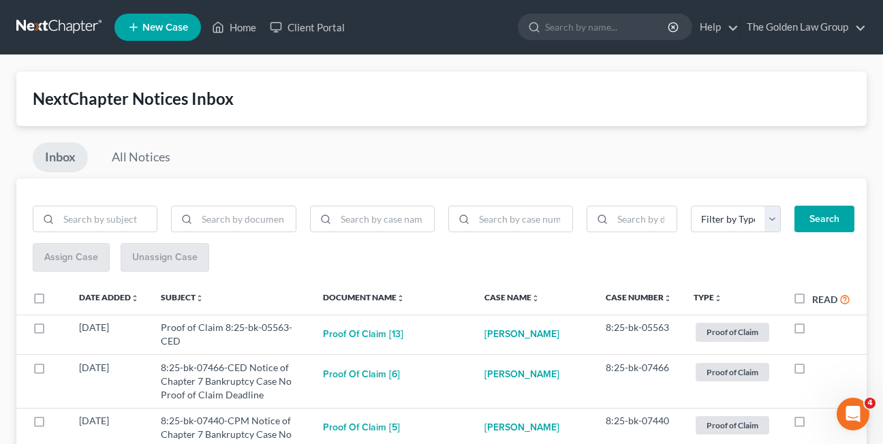
click at [527, 152] on div "Inbox All Notices" at bounding box center [441, 160] width 850 height 36
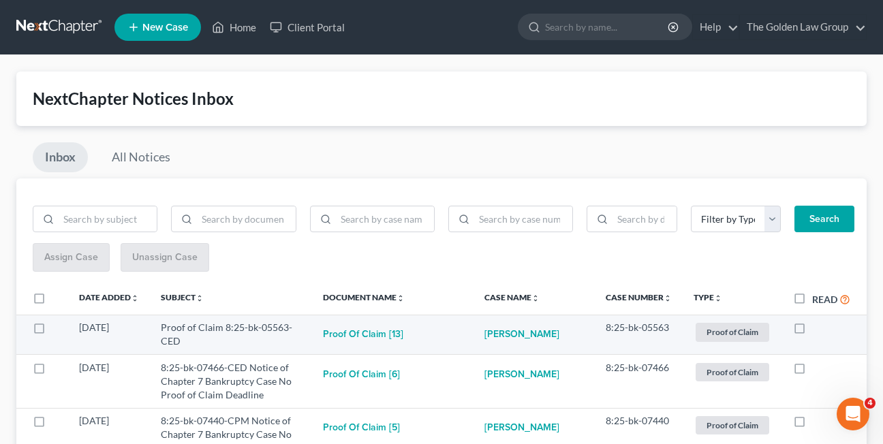
click at [812, 331] on label at bounding box center [812, 331] width 0 height 0
click at [818, 327] on input "checkbox" at bounding box center [822, 325] width 9 height 9
checkbox input "true"
